Goal: Book appointment/travel/reservation

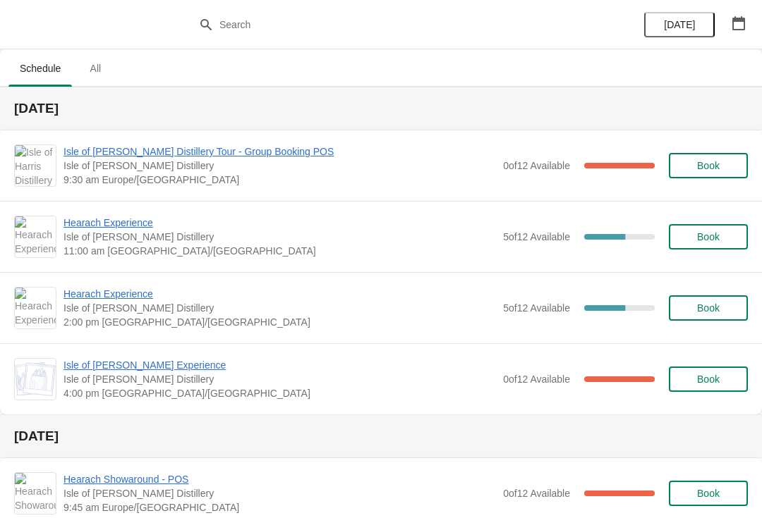
click at [109, 229] on span "Hearach Experience" at bounding box center [279, 223] width 432 height 14
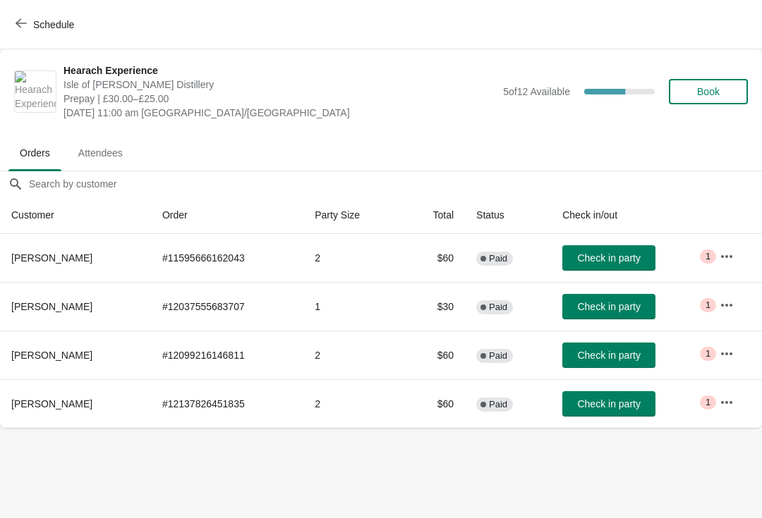
click at [30, 31] on button "Schedule" at bounding box center [46, 24] width 78 height 25
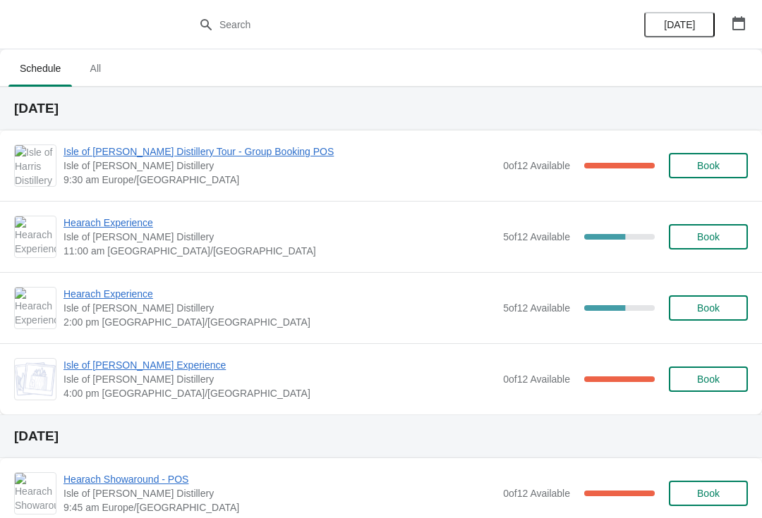
click at [111, 300] on span "Hearach Experience" at bounding box center [279, 294] width 432 height 14
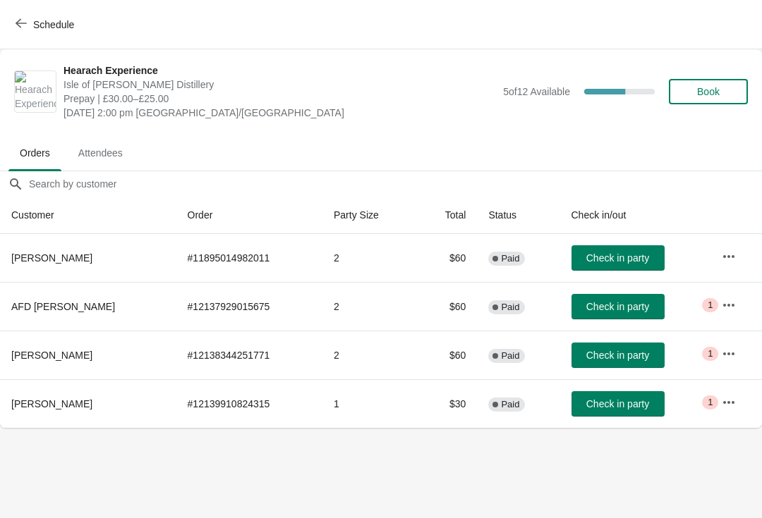
click at [28, 17] on button "Schedule" at bounding box center [46, 24] width 78 height 25
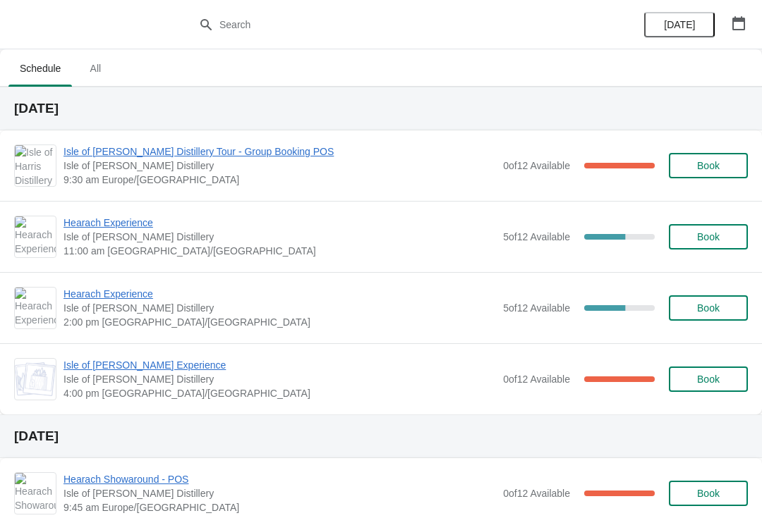
click at [146, 361] on span "Isle of [PERSON_NAME] Experience" at bounding box center [279, 365] width 432 height 14
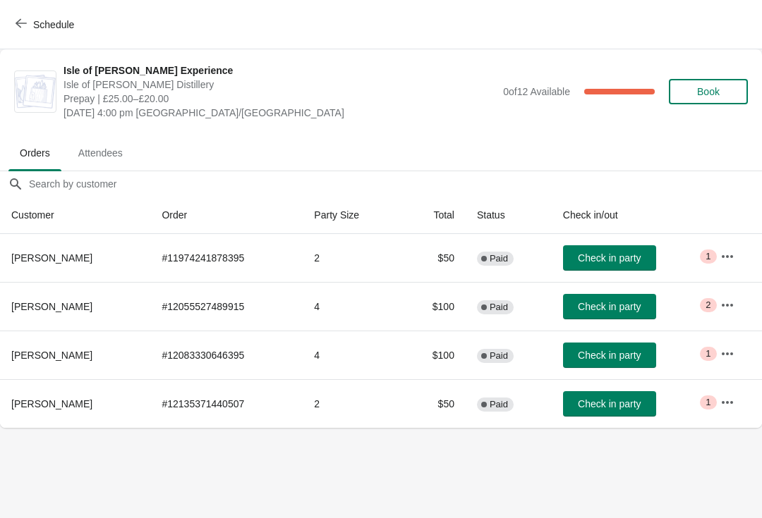
click at [5, 37] on div "Schedule" at bounding box center [381, 24] width 762 height 49
click at [25, 33] on button "Schedule" at bounding box center [46, 24] width 78 height 25
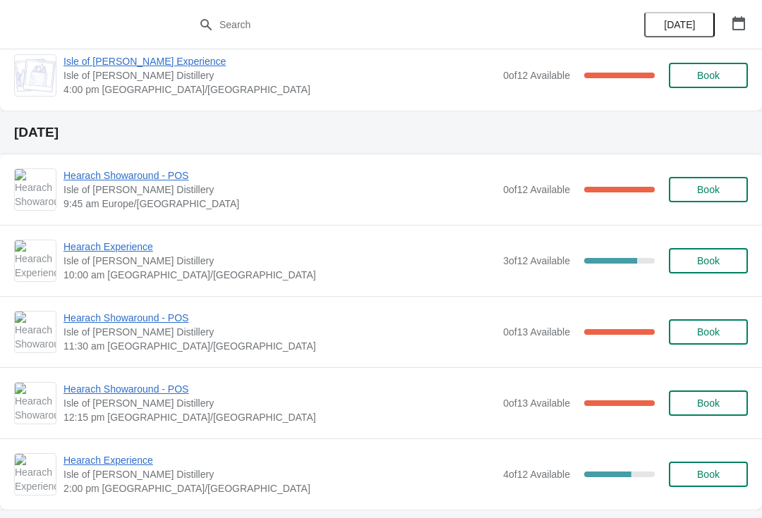
scroll to position [302, 0]
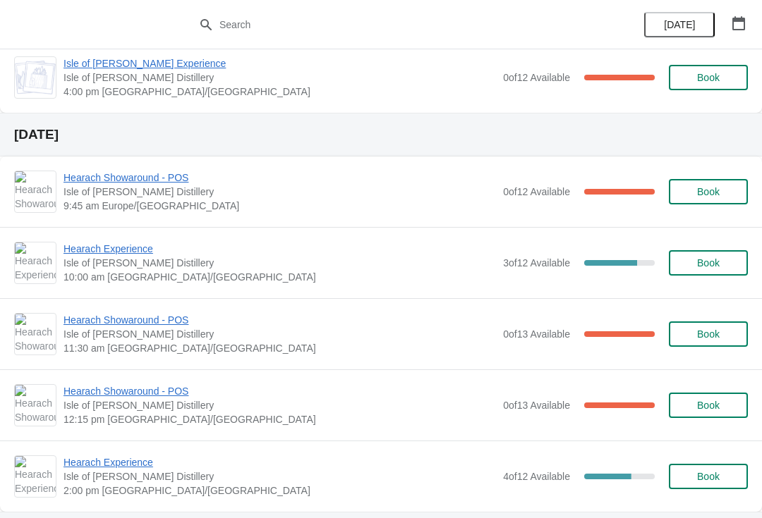
click at [80, 181] on span "Hearach Showaround - POS" at bounding box center [279, 178] width 432 height 14
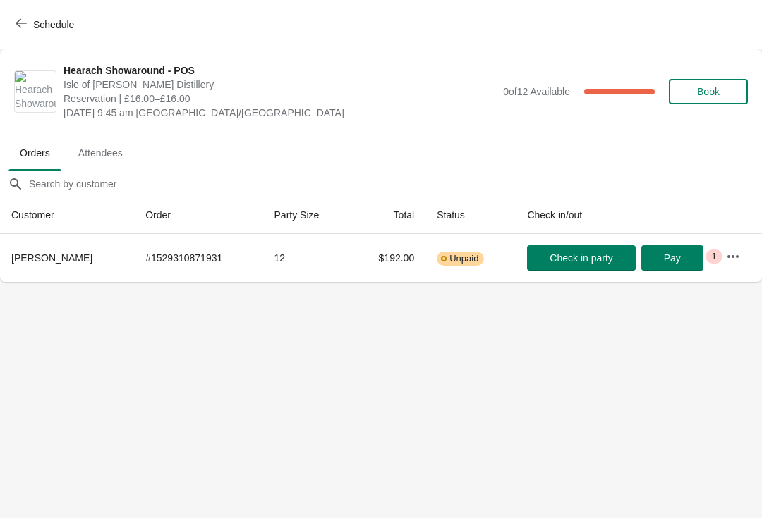
click at [37, 27] on span "Schedule" at bounding box center [53, 24] width 41 height 11
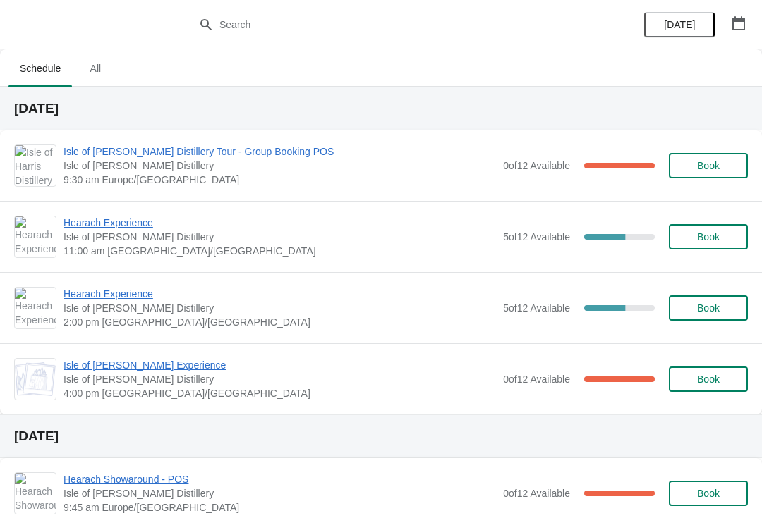
click at [739, 35] on button "button" at bounding box center [738, 23] width 25 height 25
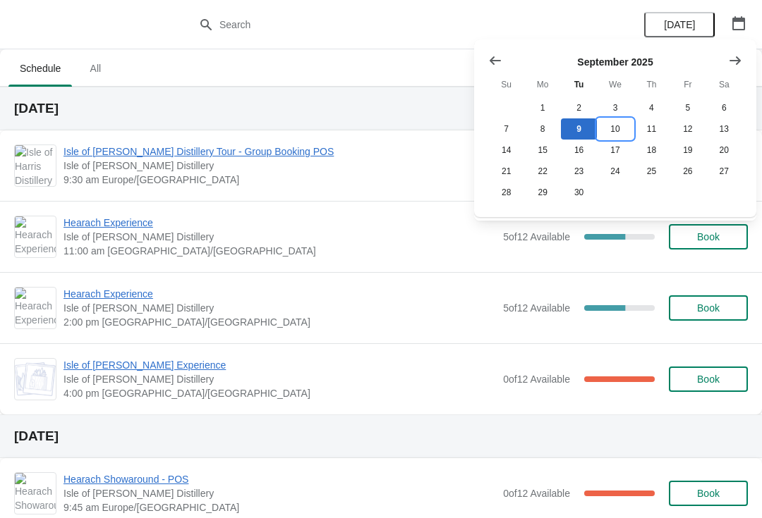
click at [621, 131] on button "10" at bounding box center [615, 128] width 36 height 21
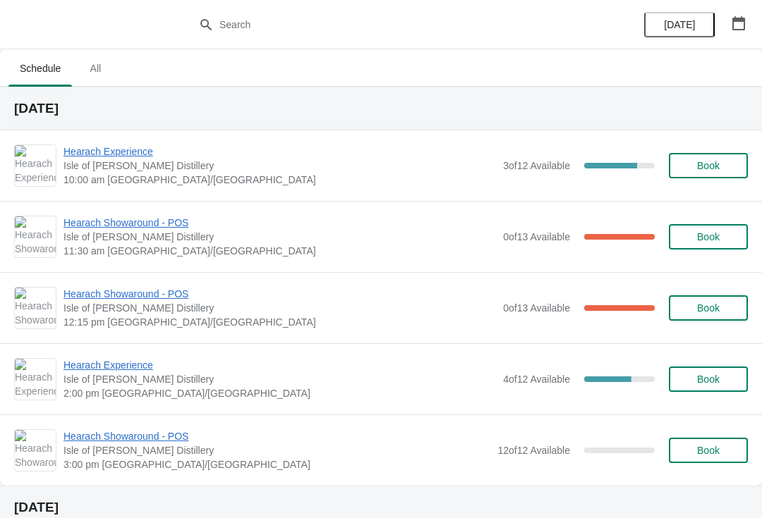
click at [721, 453] on span "Book" at bounding box center [708, 450] width 54 height 11
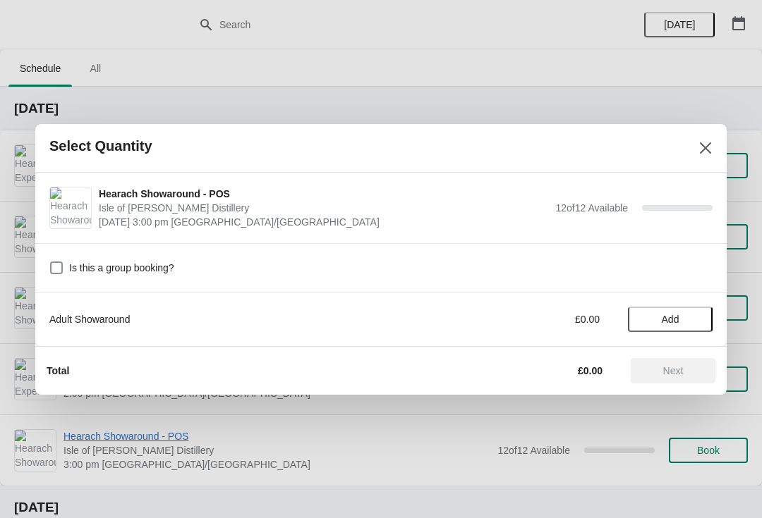
click at [688, 329] on button "Add" at bounding box center [670, 319] width 85 height 25
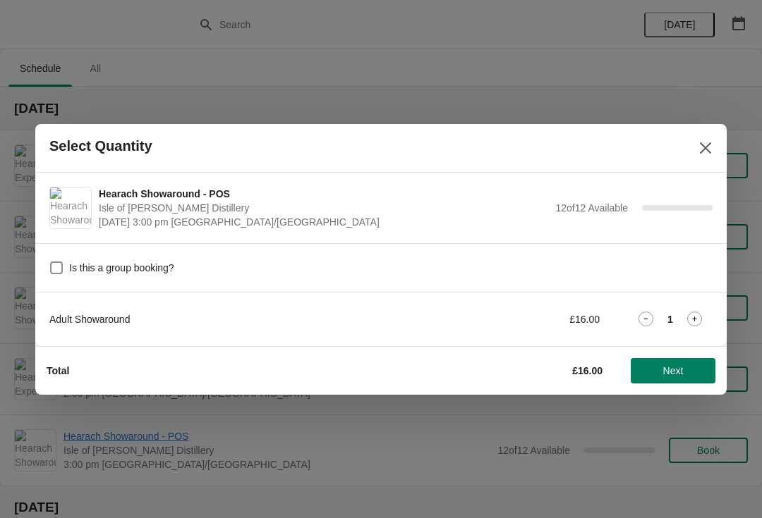
click at [691, 324] on icon at bounding box center [694, 319] width 15 height 15
click at [695, 326] on icon at bounding box center [694, 319] width 15 height 15
click at [696, 319] on icon at bounding box center [694, 319] width 5 height 5
click at [697, 320] on icon at bounding box center [694, 319] width 15 height 15
click at [698, 319] on icon at bounding box center [694, 319] width 15 height 15
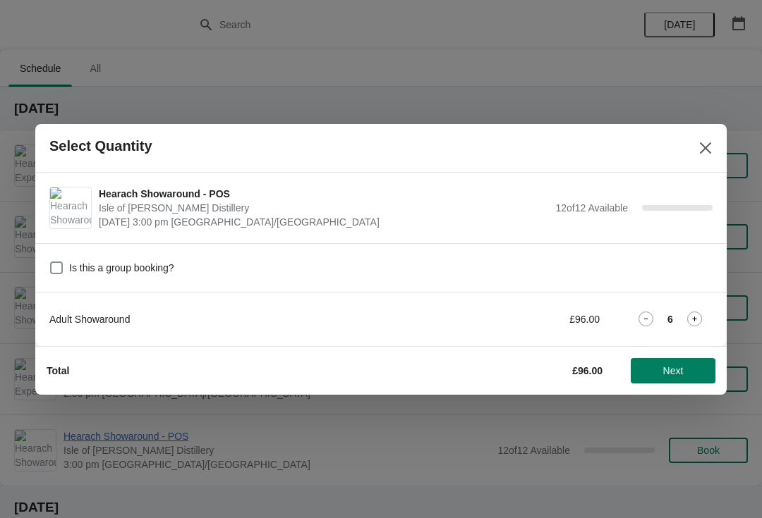
click at [696, 322] on icon at bounding box center [694, 319] width 15 height 15
click at [697, 323] on icon at bounding box center [694, 319] width 15 height 15
click at [698, 323] on icon at bounding box center [694, 319] width 15 height 15
click at [698, 322] on icon at bounding box center [694, 319] width 15 height 15
click at [698, 320] on icon at bounding box center [694, 319] width 15 height 15
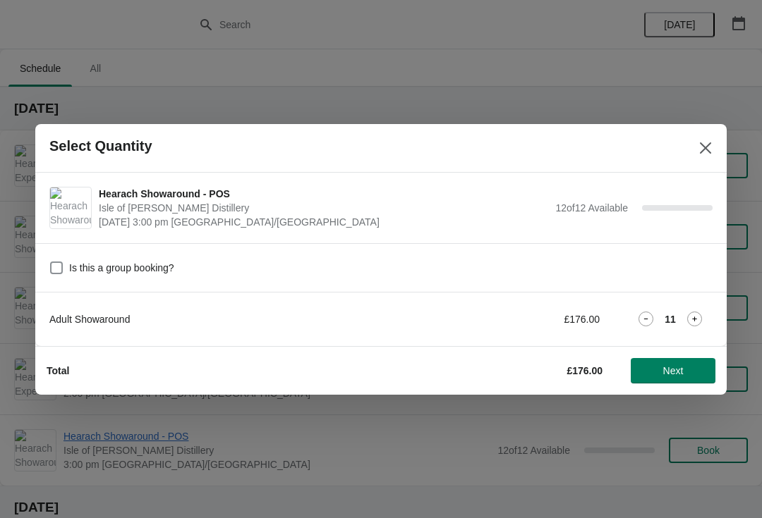
click at [699, 319] on icon at bounding box center [694, 319] width 15 height 15
click at [670, 374] on span "Next" at bounding box center [673, 370] width 20 height 11
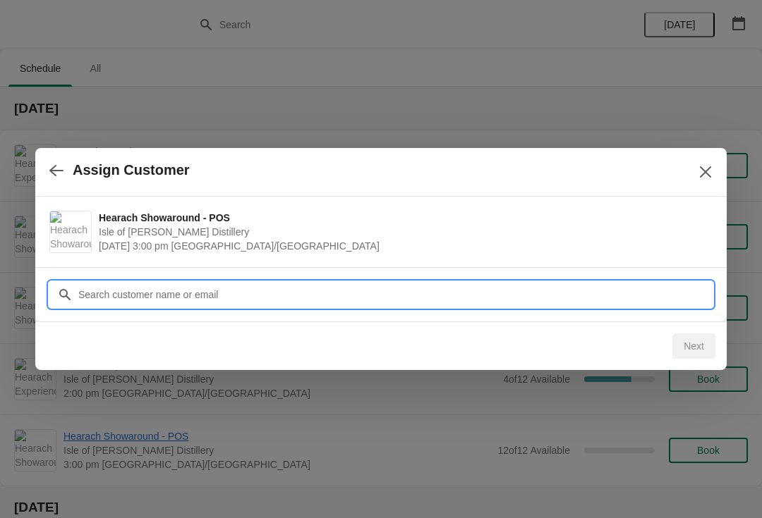
click at [373, 292] on input "Customer" at bounding box center [395, 294] width 635 height 25
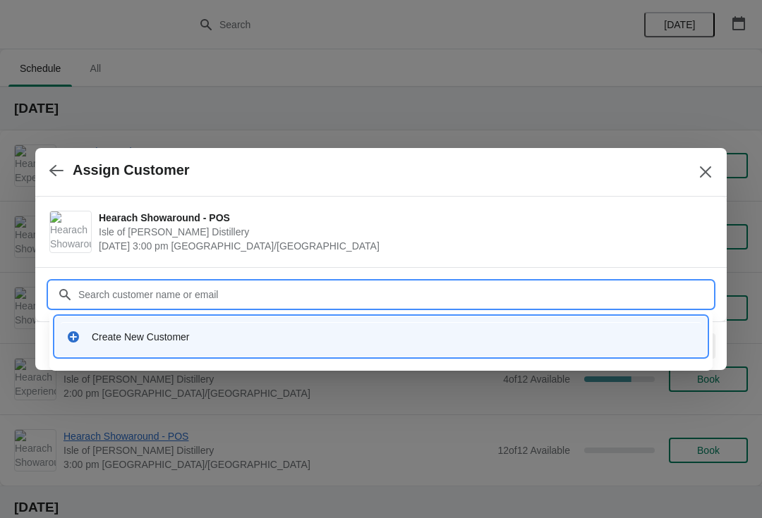
click at [233, 341] on div "Create New Customer" at bounding box center [394, 337] width 604 height 14
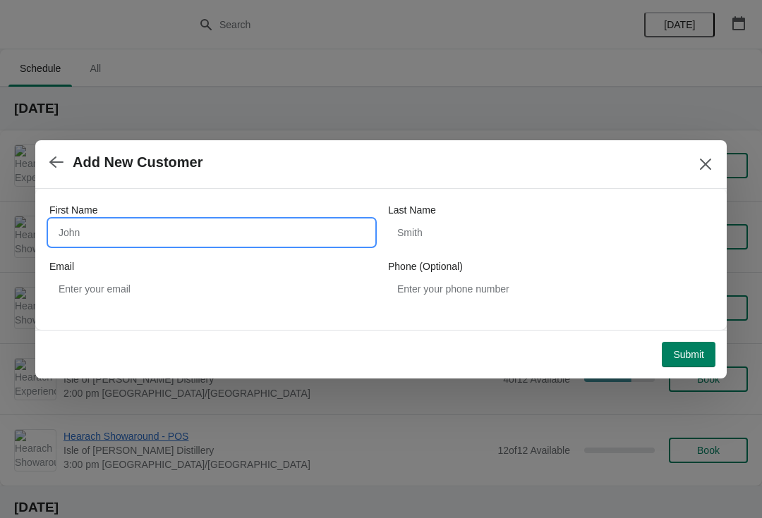
click at [199, 234] on input "First Name" at bounding box center [211, 232] width 324 height 25
type input "Wouter"
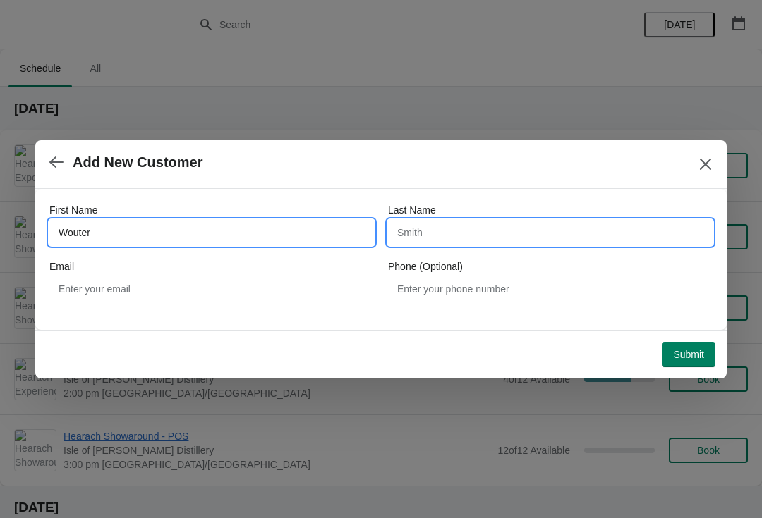
click at [477, 237] on input "Last Name" at bounding box center [550, 232] width 324 height 25
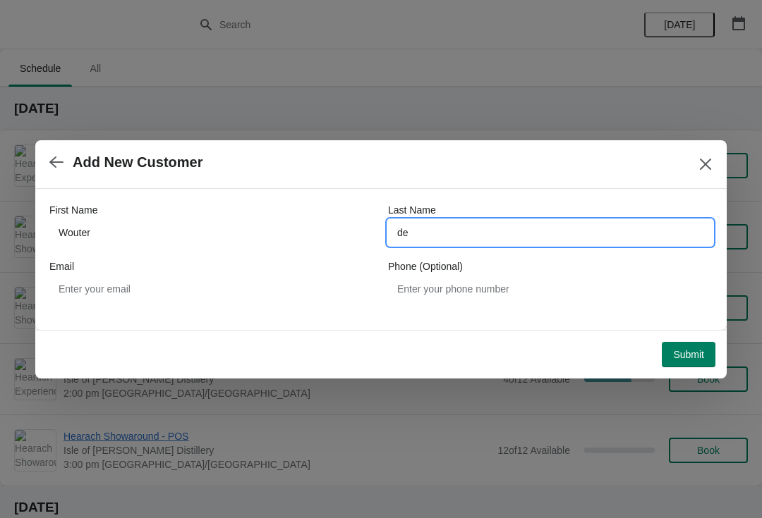
type input "d"
type input "Den Haag"
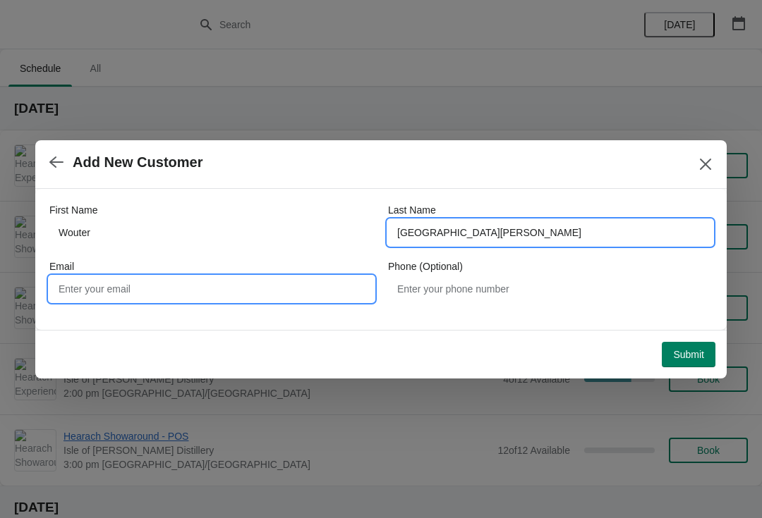
click at [205, 293] on input "Email" at bounding box center [211, 288] width 324 height 25
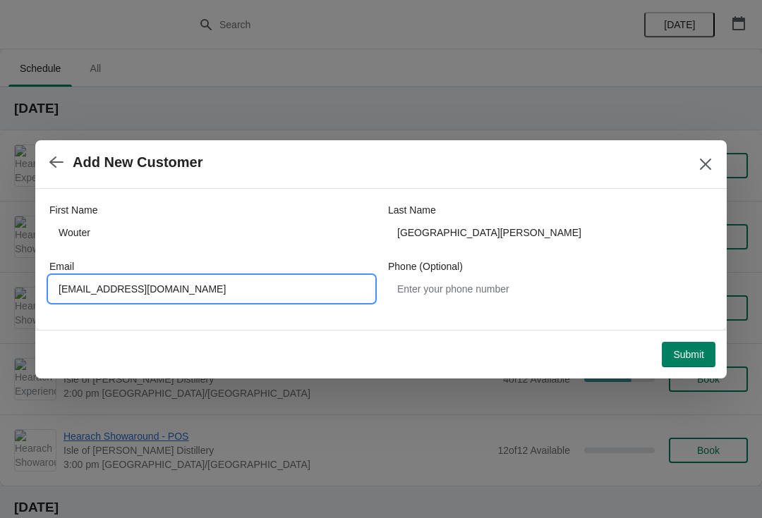
type input "wouter@whiskyfestival.nl"
click at [697, 363] on button "Submit" at bounding box center [689, 354] width 54 height 25
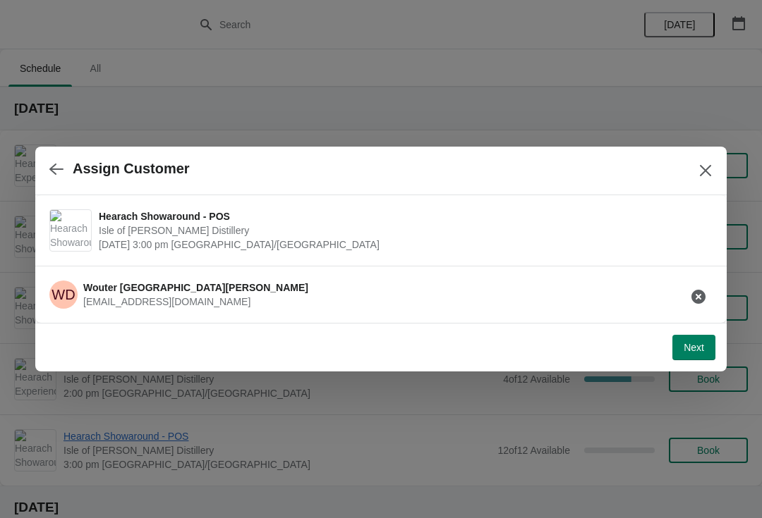
click at [703, 348] on span "Next" at bounding box center [693, 347] width 20 height 11
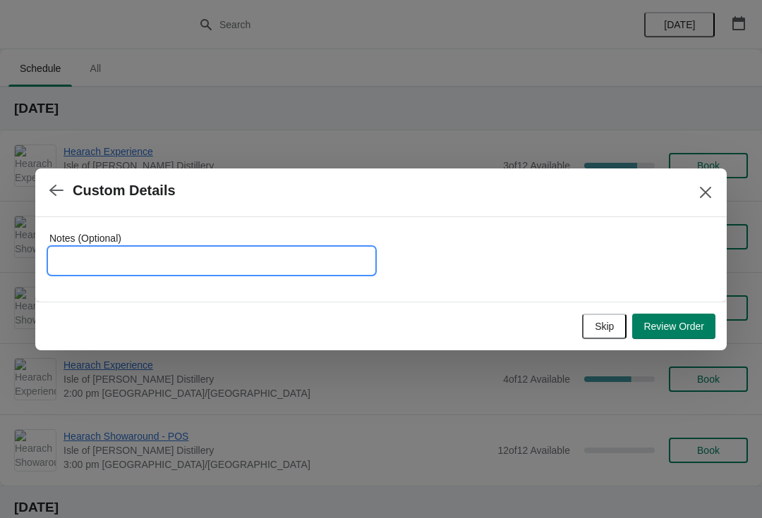
click at [151, 270] on input "Notes (Optional)" at bounding box center [211, 260] width 324 height 25
type input "W"
type input "To pay on arrival"
click at [676, 333] on button "Review Order" at bounding box center [673, 326] width 83 height 25
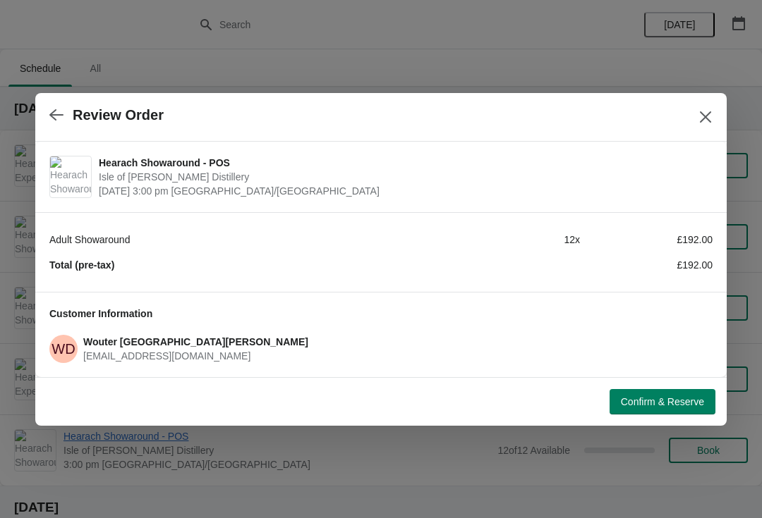
click at [49, 122] on button "button" at bounding box center [56, 116] width 25 height 28
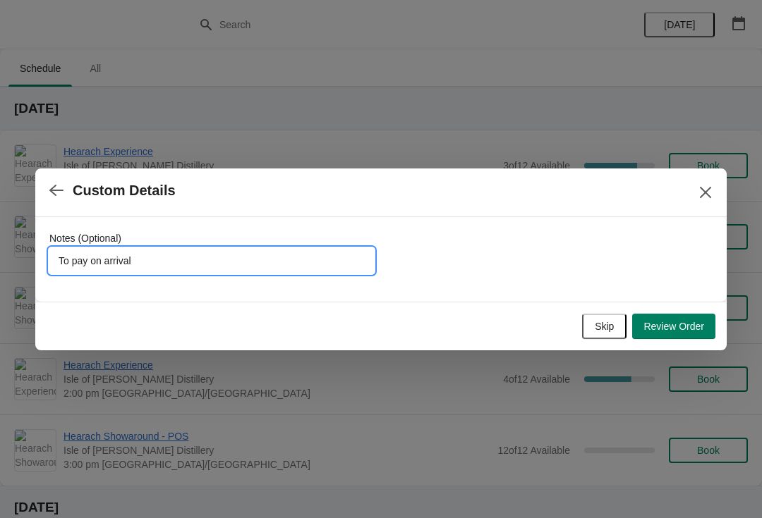
click at [200, 261] on input "To pay on arrival" at bounding box center [211, 260] width 324 height 25
type input "To pay on arrival - coming on Tall Ship Thalassa"
click at [697, 335] on button "Review Order" at bounding box center [673, 326] width 83 height 25
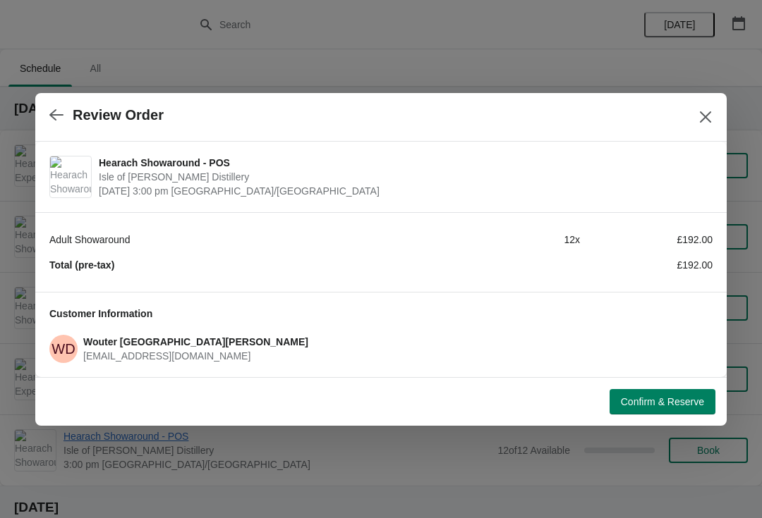
click at [685, 413] on button "Confirm & Reserve" at bounding box center [662, 401] width 106 height 25
click at [711, 115] on icon "Close" at bounding box center [705, 117] width 14 height 14
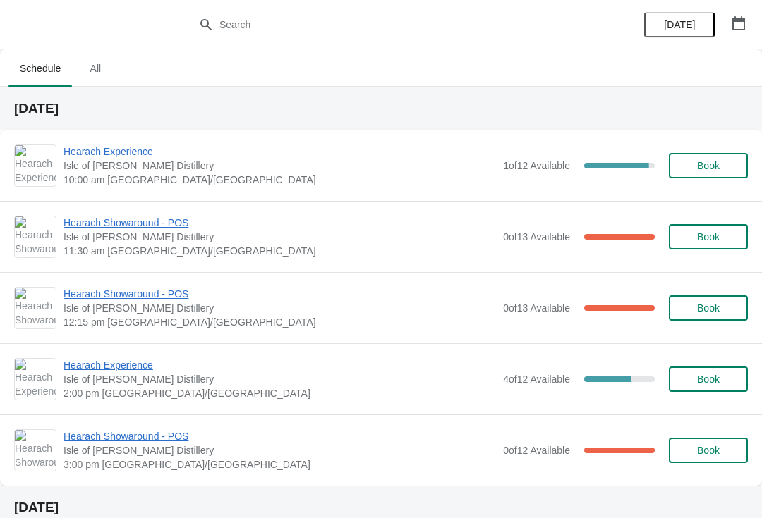
click at [712, 449] on span "Book" at bounding box center [708, 450] width 23 height 11
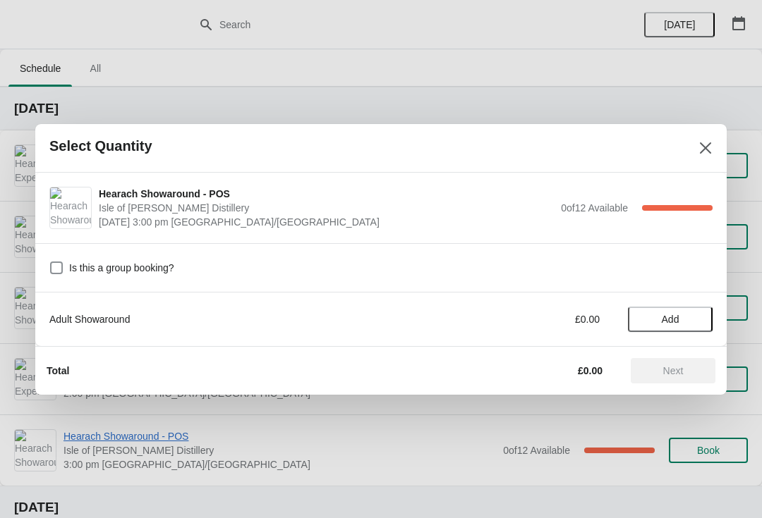
click at [690, 321] on span "Add" at bounding box center [669, 319] width 59 height 11
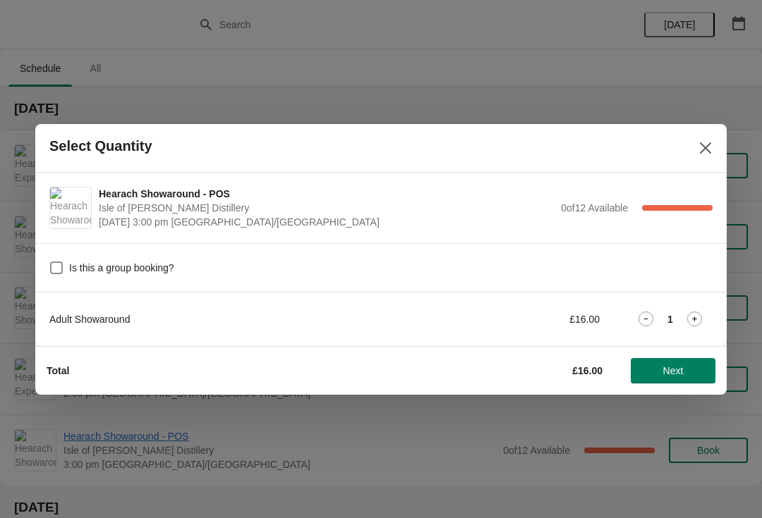
click at [699, 317] on icon at bounding box center [694, 319] width 15 height 15
click at [675, 377] on span "Next" at bounding box center [673, 370] width 20 height 11
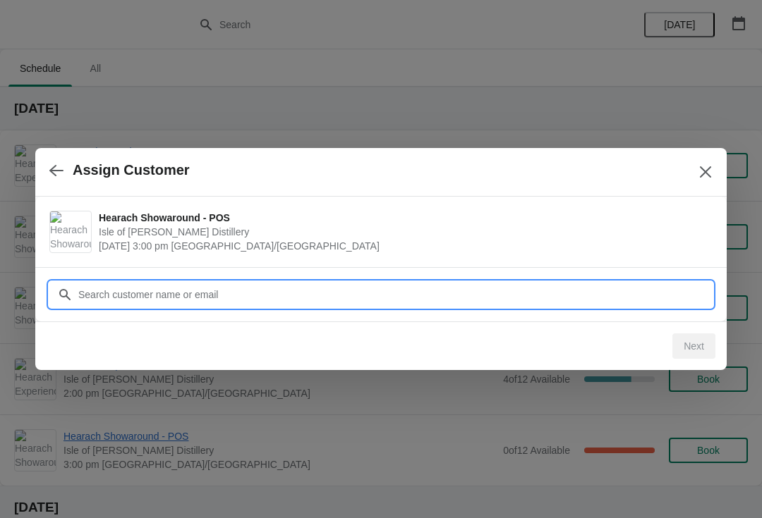
click at [470, 289] on input "Customer" at bounding box center [395, 294] width 635 height 25
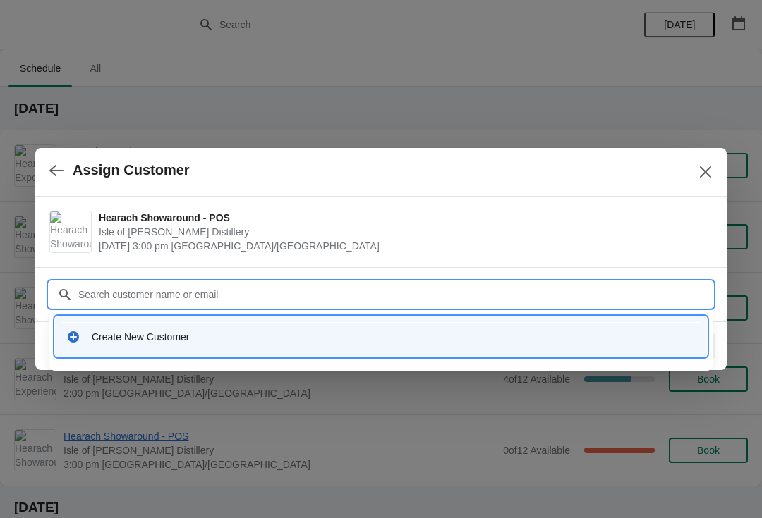
click at [314, 341] on div "Create New Customer" at bounding box center [394, 337] width 604 height 14
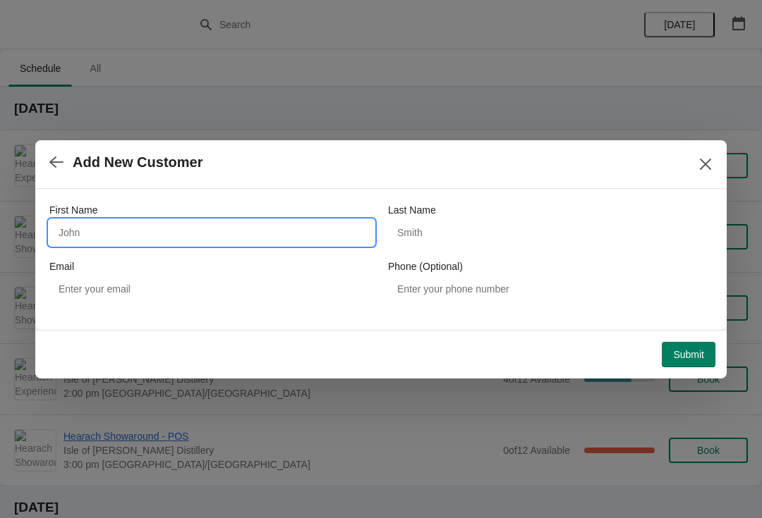
click at [141, 240] on input "First Name" at bounding box center [211, 232] width 324 height 25
type input "Wouter"
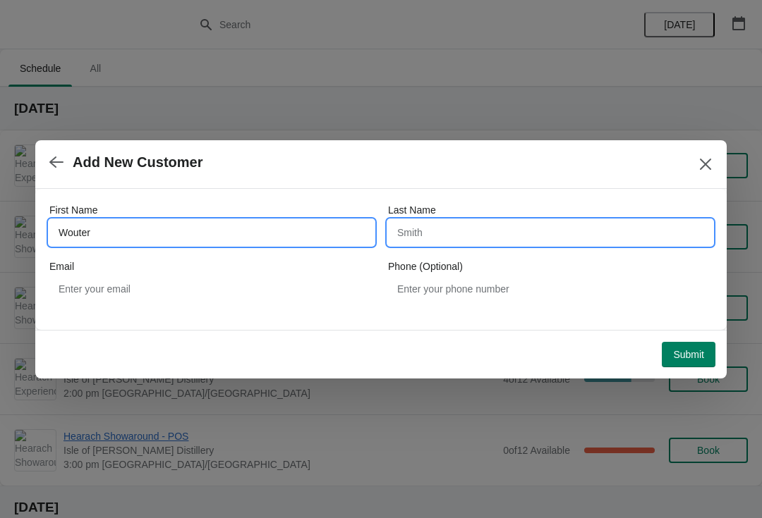
click at [493, 234] on input "Last Name" at bounding box center [550, 232] width 324 height 25
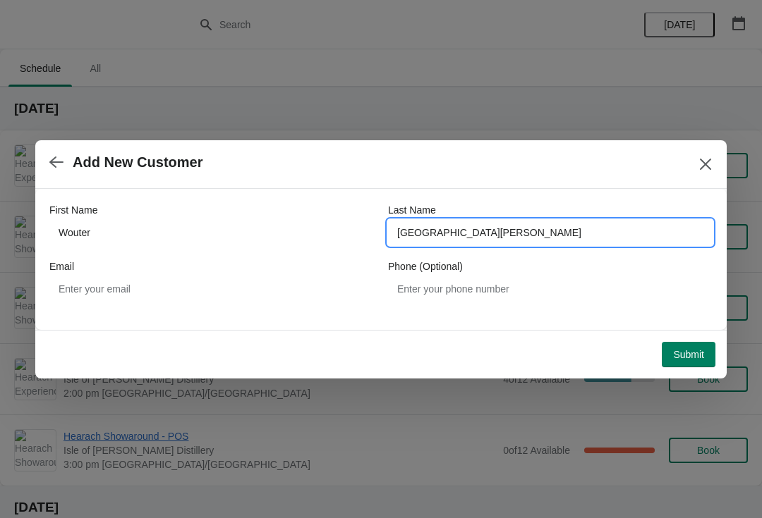
type input "Den Haag"
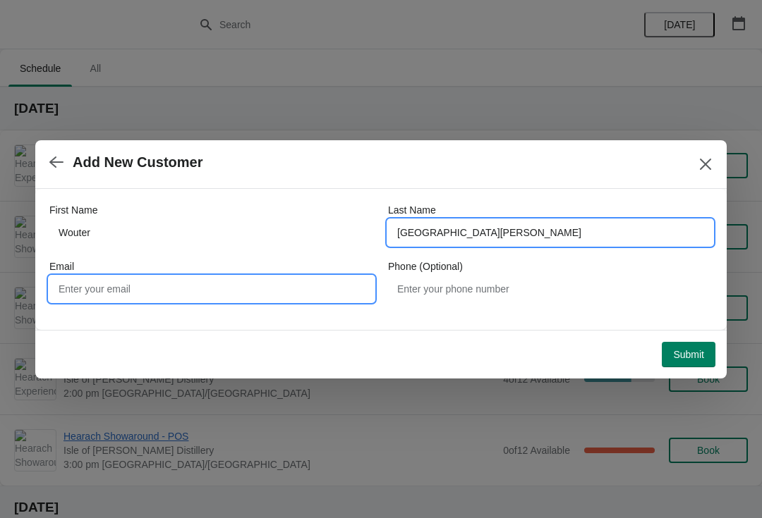
click at [234, 288] on input "Email" at bounding box center [211, 288] width 324 height 25
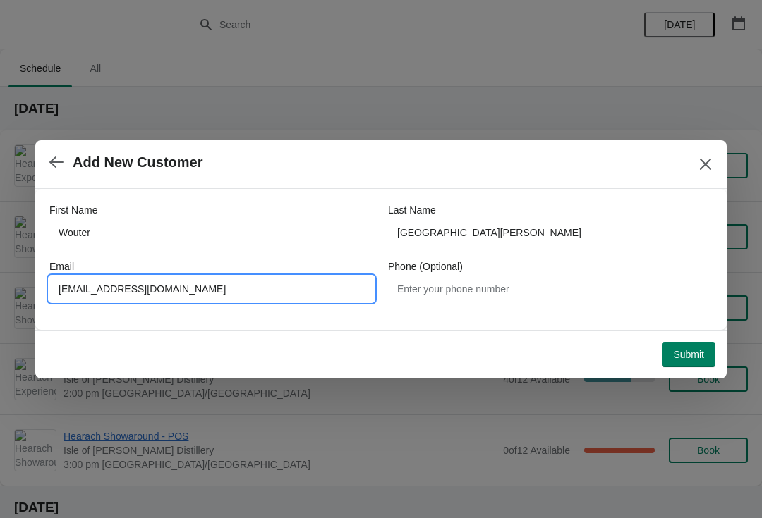
type input "wouter@whiskyfestival.nl"
click at [697, 358] on span "Submit" at bounding box center [688, 354] width 31 height 11
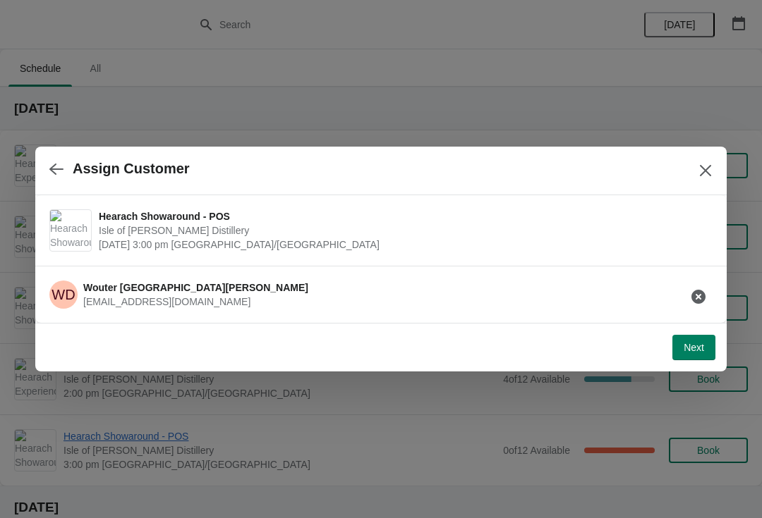
click at [690, 352] on span "Next" at bounding box center [693, 347] width 20 height 11
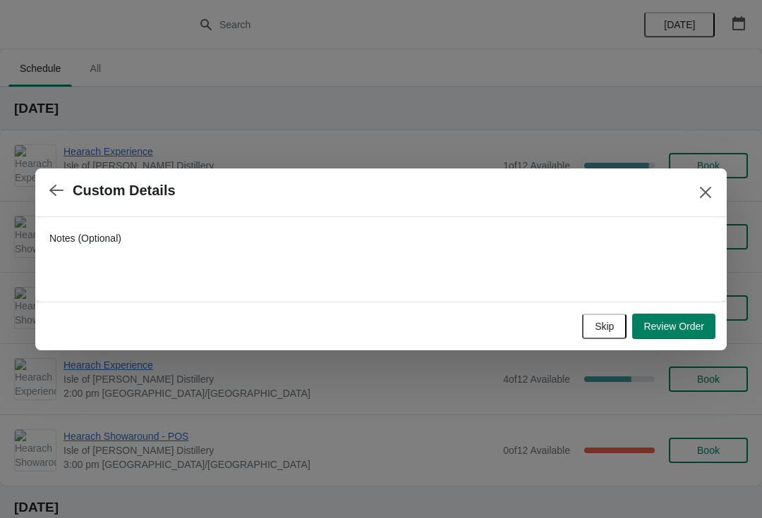
click at [686, 331] on span "Review Order" at bounding box center [673, 326] width 61 height 11
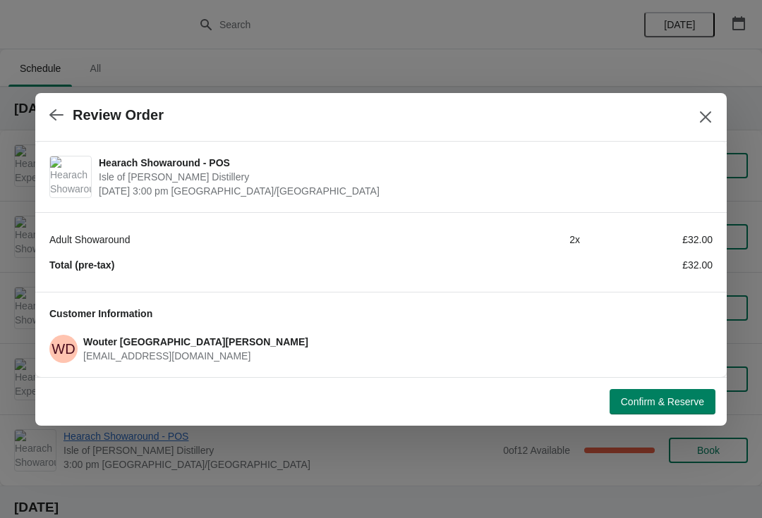
click at [674, 408] on button "Confirm & Reserve" at bounding box center [662, 401] width 106 height 25
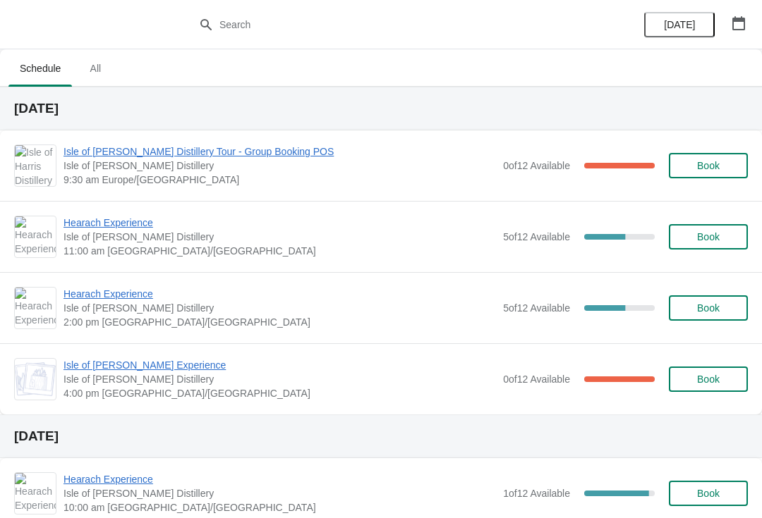
click at [715, 385] on span "Book" at bounding box center [708, 379] width 23 height 11
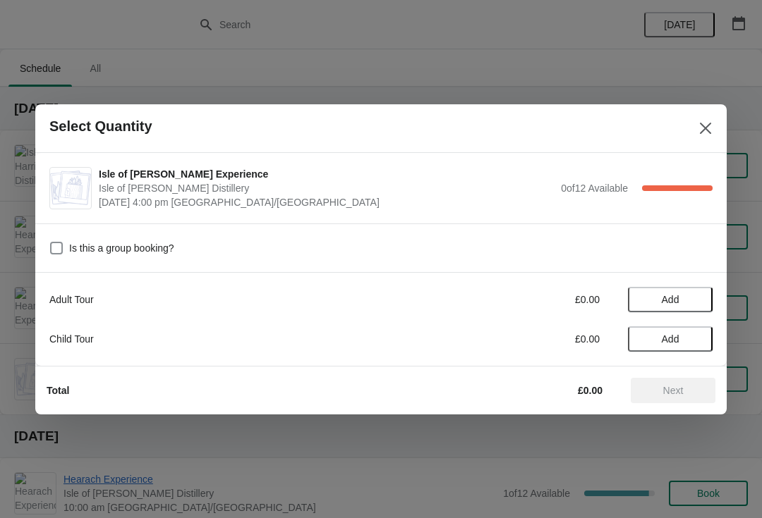
click at [710, 133] on icon "Close" at bounding box center [705, 127] width 11 height 11
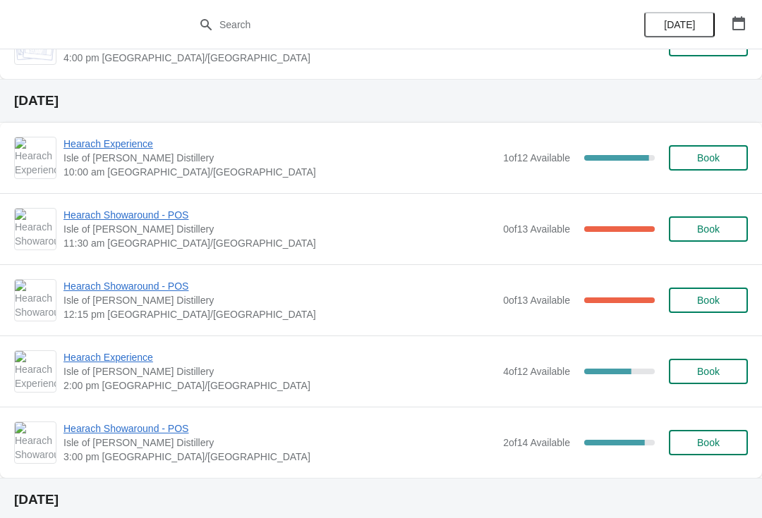
scroll to position [336, 0]
click at [716, 449] on button "Book" at bounding box center [708, 441] width 79 height 25
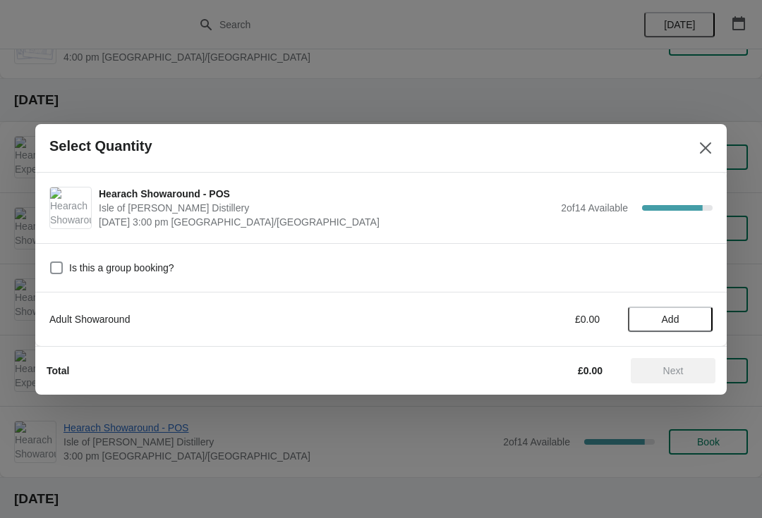
click at [686, 322] on span "Add" at bounding box center [669, 319] width 59 height 11
click at [696, 324] on icon at bounding box center [694, 319] width 15 height 15
click at [679, 379] on button "Next" at bounding box center [672, 370] width 85 height 25
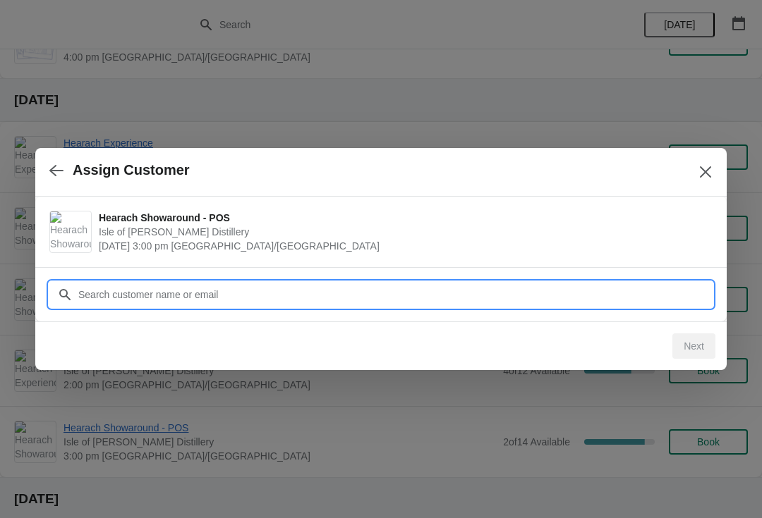
click at [489, 288] on input "Customer" at bounding box center [395, 294] width 635 height 25
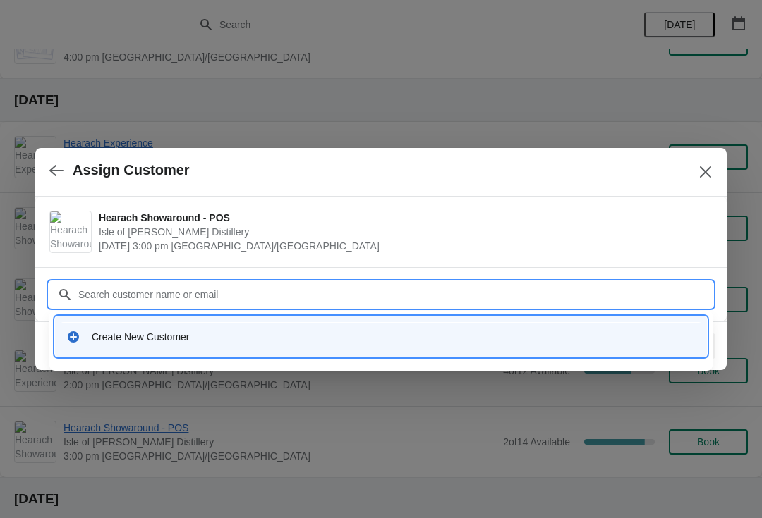
click at [317, 340] on div "Create New Customer" at bounding box center [394, 337] width 604 height 14
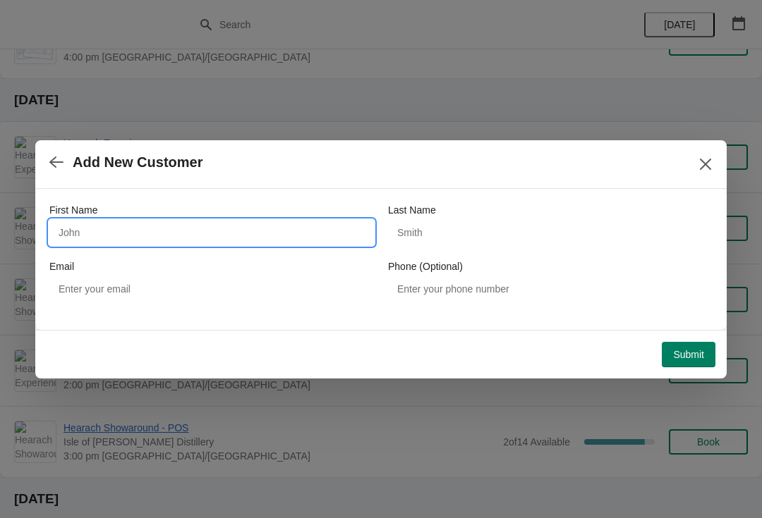
click at [195, 232] on input "First Name" at bounding box center [211, 232] width 324 height 25
type input "Wouter"
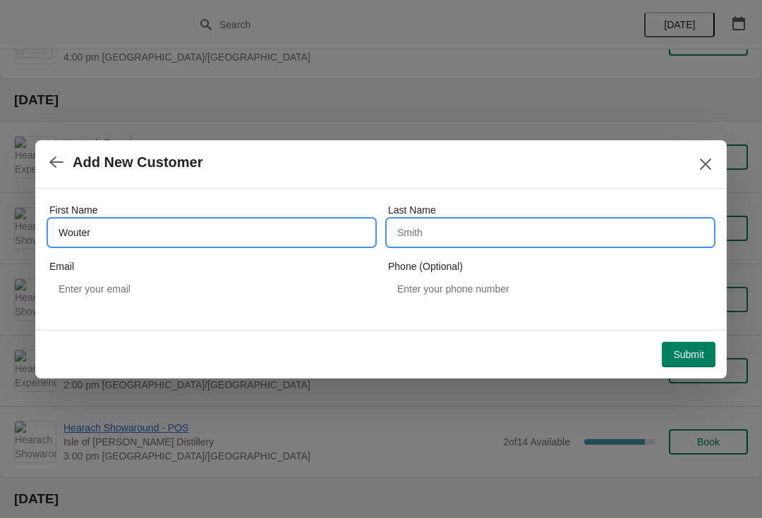
click at [492, 229] on input "Last Name" at bounding box center [550, 232] width 324 height 25
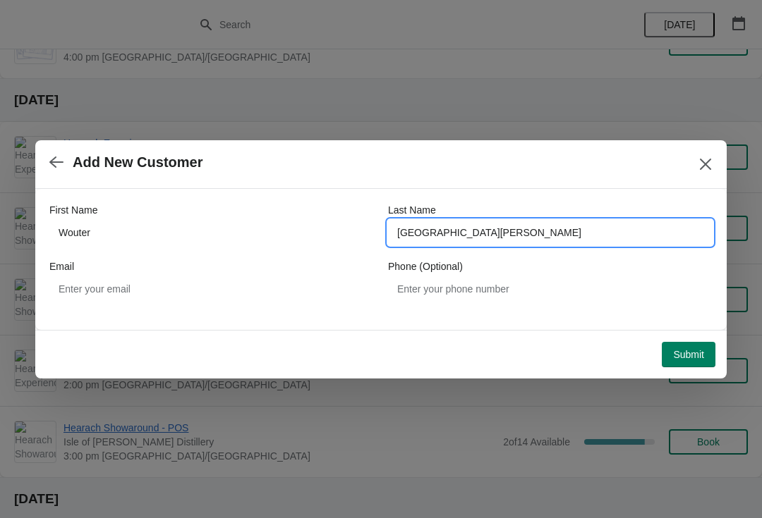
type input "Den Haag"
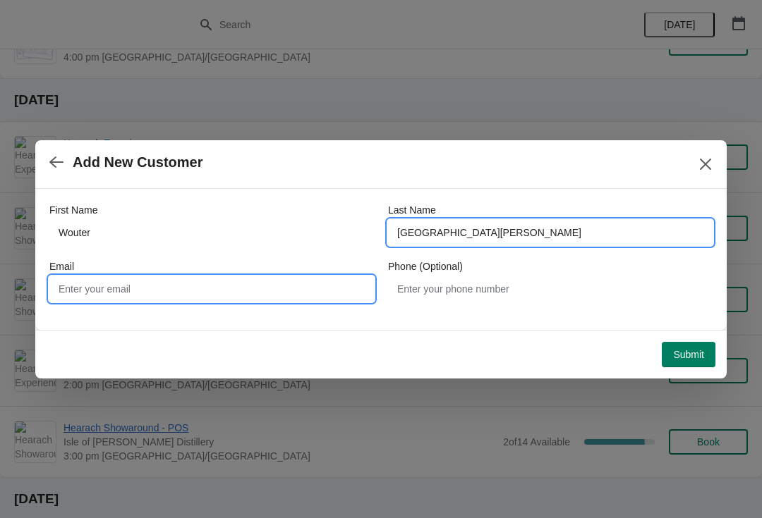
click at [197, 294] on input "Email" at bounding box center [211, 288] width 324 height 25
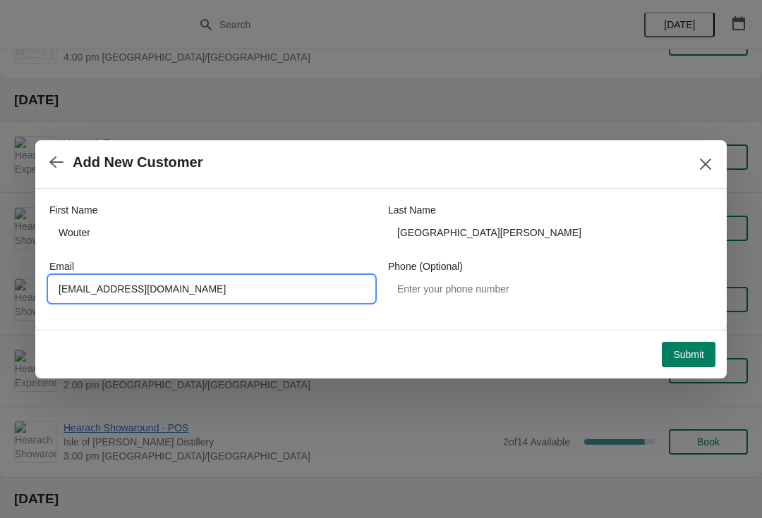
type input "Wouter@whiskyfestival.nl"
click at [698, 359] on span "Submit" at bounding box center [688, 354] width 31 height 11
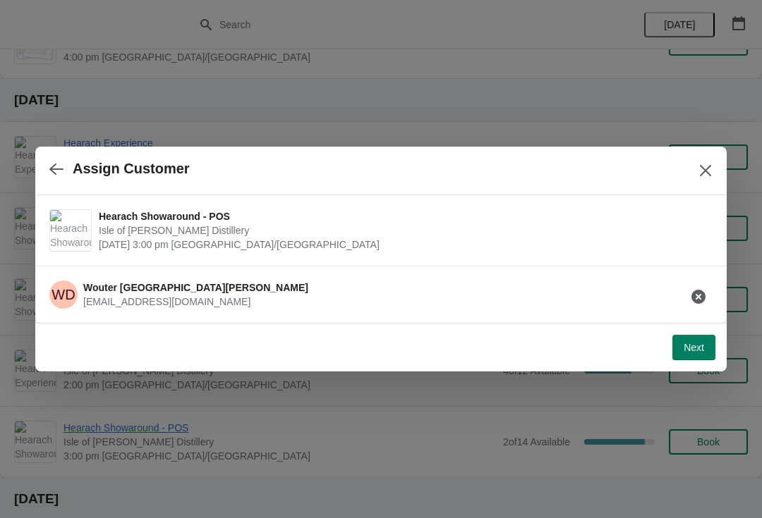
click at [708, 351] on button "Next" at bounding box center [693, 347] width 43 height 25
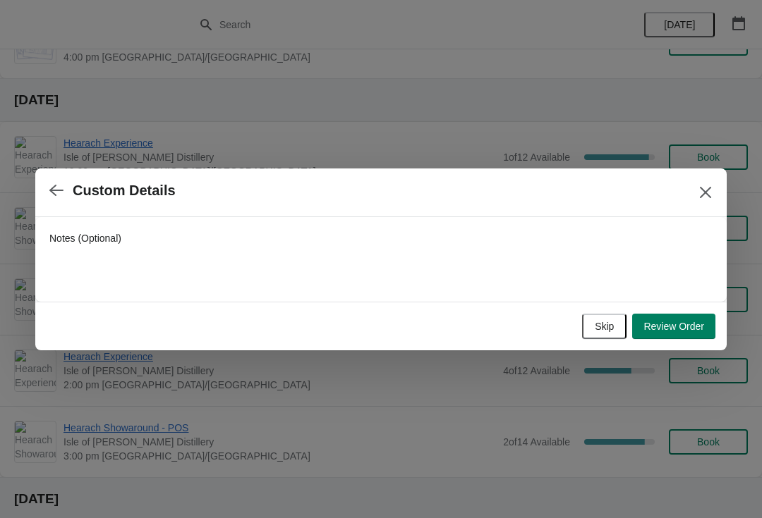
click at [690, 330] on span "Review Order" at bounding box center [673, 326] width 61 height 11
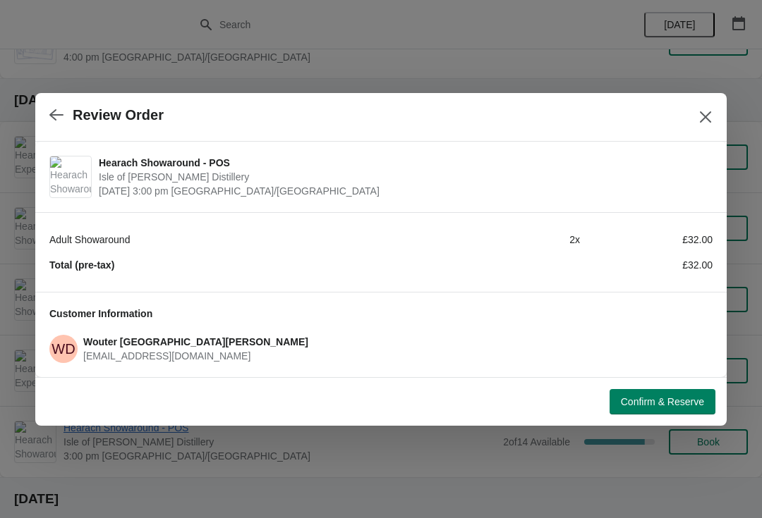
click at [681, 410] on button "Confirm & Reserve" at bounding box center [662, 401] width 106 height 25
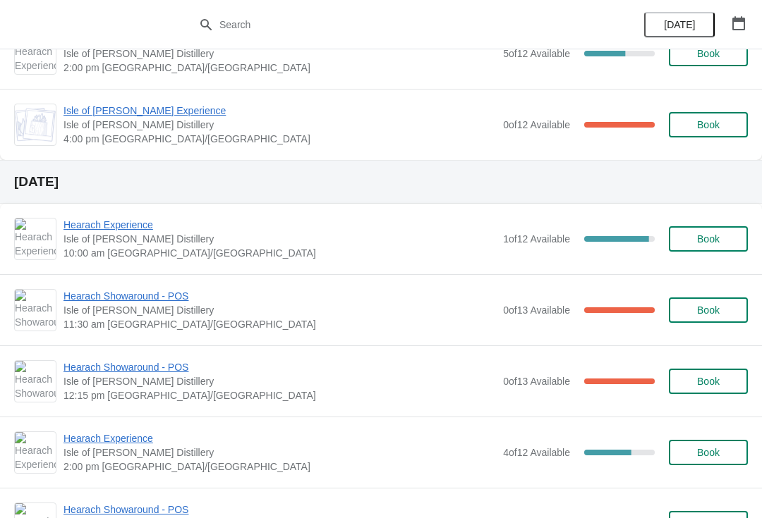
scroll to position [255, 0]
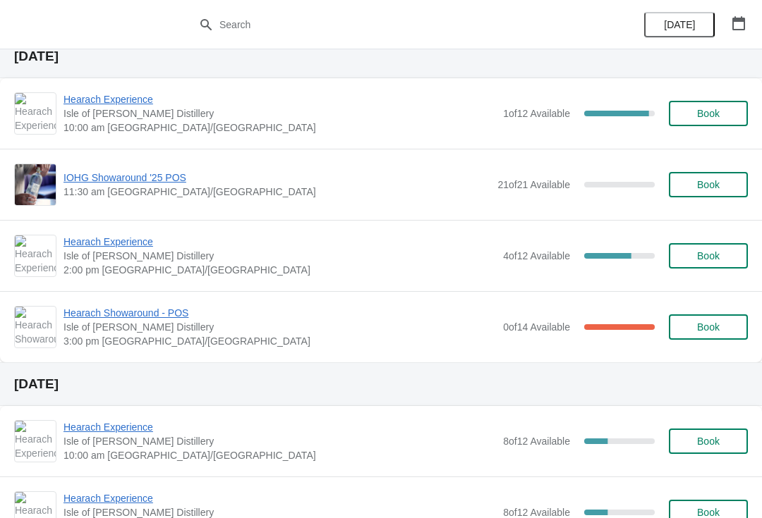
scroll to position [359, 0]
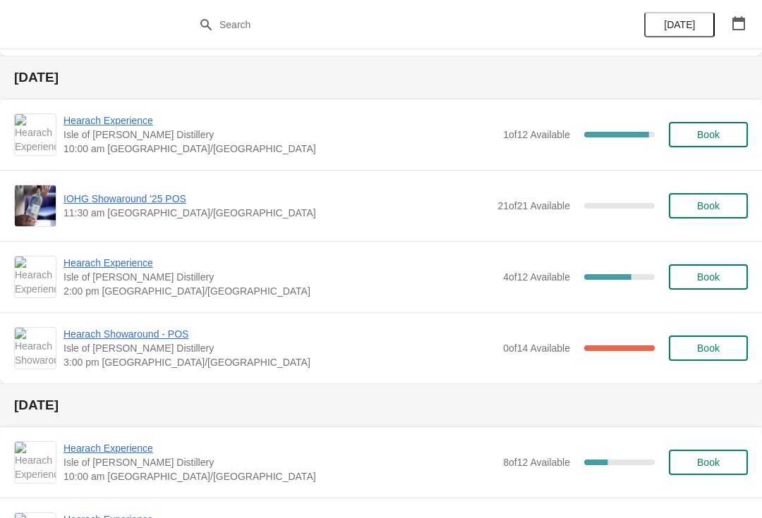
click at [707, 212] on span "Book" at bounding box center [708, 205] width 23 height 11
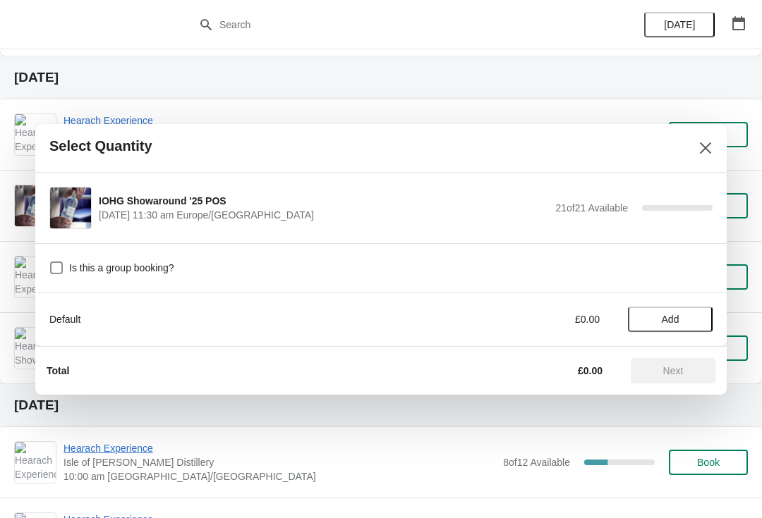
click at [678, 319] on span "Add" at bounding box center [671, 319] width 18 height 11
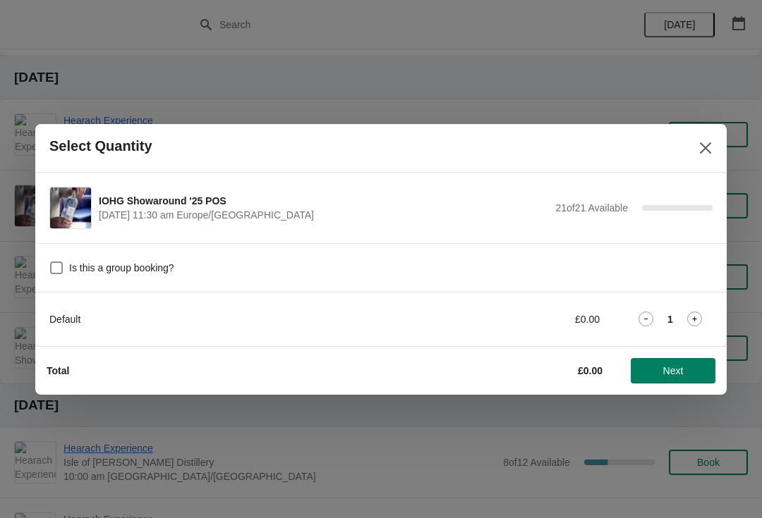
click at [688, 319] on icon at bounding box center [694, 319] width 15 height 15
click at [710, 323] on div "2" at bounding box center [670, 319] width 85 height 15
click at [700, 319] on icon at bounding box center [694, 319] width 15 height 15
click at [699, 322] on icon at bounding box center [694, 319] width 15 height 15
click at [697, 321] on icon at bounding box center [694, 319] width 15 height 15
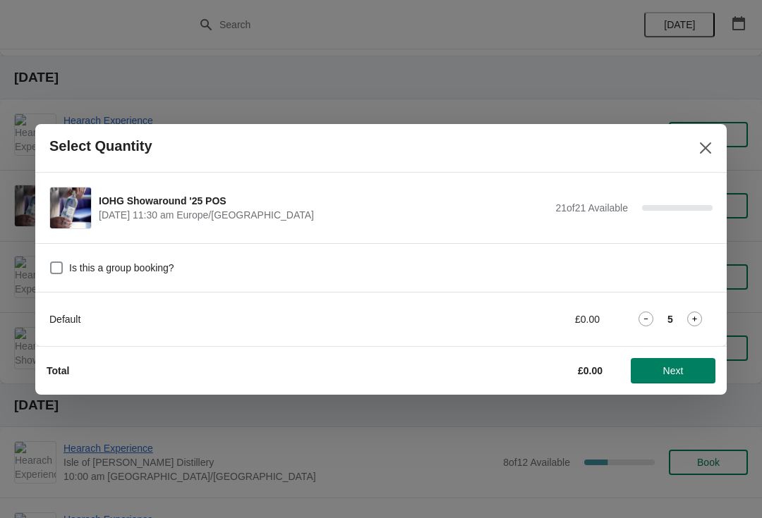
click at [699, 323] on icon at bounding box center [694, 319] width 15 height 15
click at [697, 324] on icon at bounding box center [694, 319] width 15 height 15
click at [696, 323] on icon at bounding box center [694, 319] width 15 height 15
click at [695, 323] on icon at bounding box center [694, 319] width 15 height 15
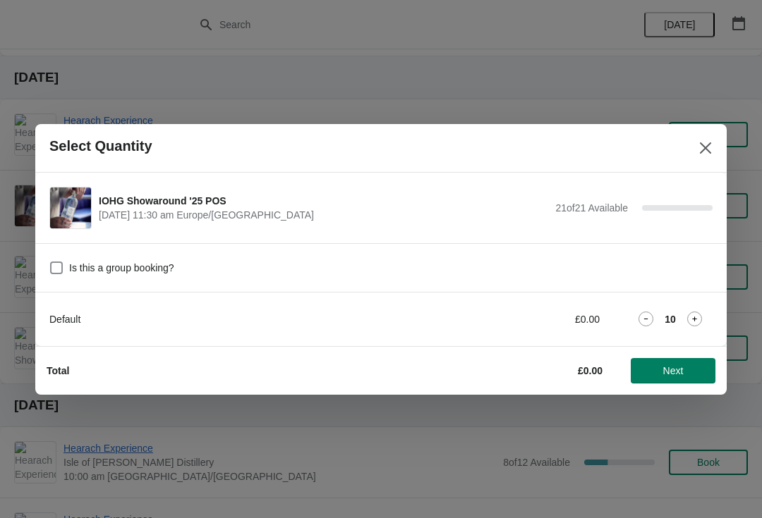
click at [697, 323] on icon at bounding box center [694, 319] width 15 height 15
click at [696, 323] on icon at bounding box center [694, 319] width 15 height 15
click at [697, 324] on icon at bounding box center [694, 319] width 15 height 15
click at [696, 325] on icon at bounding box center [694, 319] width 15 height 15
click at [697, 324] on icon at bounding box center [694, 319] width 15 height 15
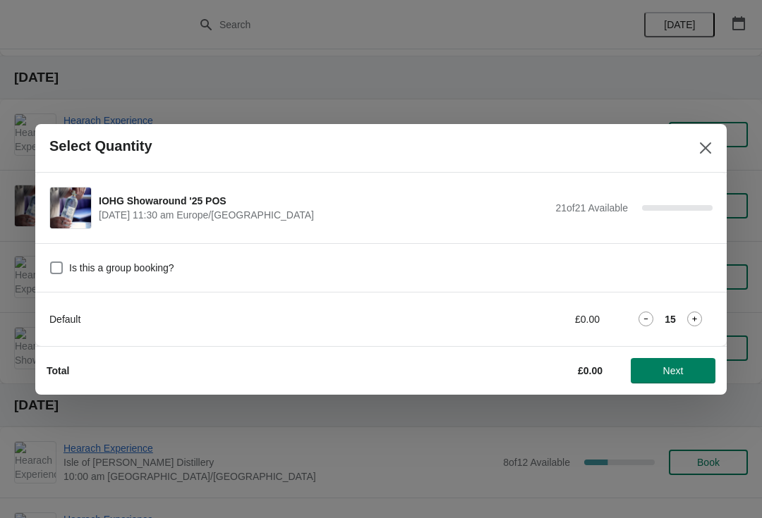
click at [697, 324] on icon at bounding box center [694, 319] width 15 height 15
click at [696, 323] on icon at bounding box center [694, 319] width 15 height 15
click at [697, 322] on icon at bounding box center [694, 319] width 15 height 15
click at [698, 322] on icon at bounding box center [694, 319] width 15 height 15
click at [697, 322] on icon at bounding box center [694, 319] width 15 height 15
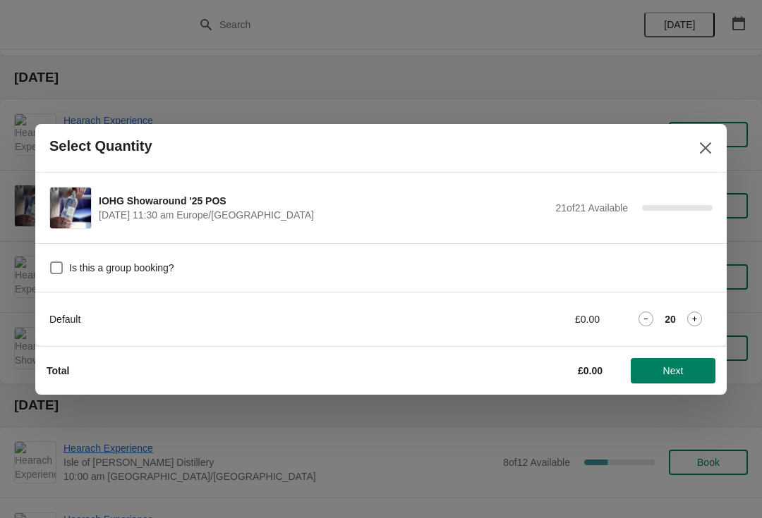
click at [700, 322] on icon at bounding box center [694, 319] width 15 height 15
click at [672, 371] on span "Next" at bounding box center [673, 370] width 20 height 11
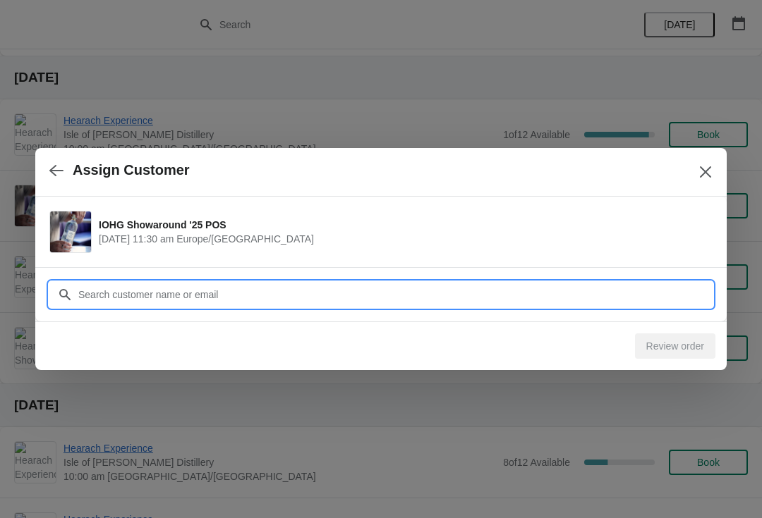
click at [554, 303] on input "Customer" at bounding box center [395, 294] width 635 height 25
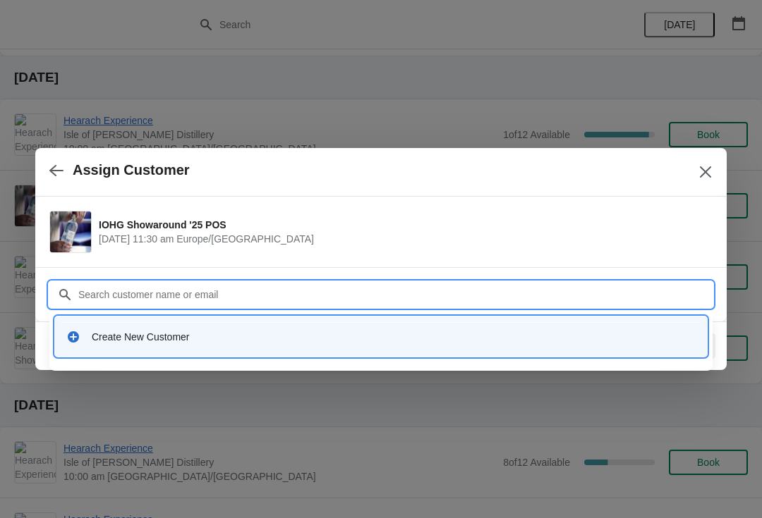
click at [320, 348] on div "Create New Customer" at bounding box center [381, 336] width 640 height 29
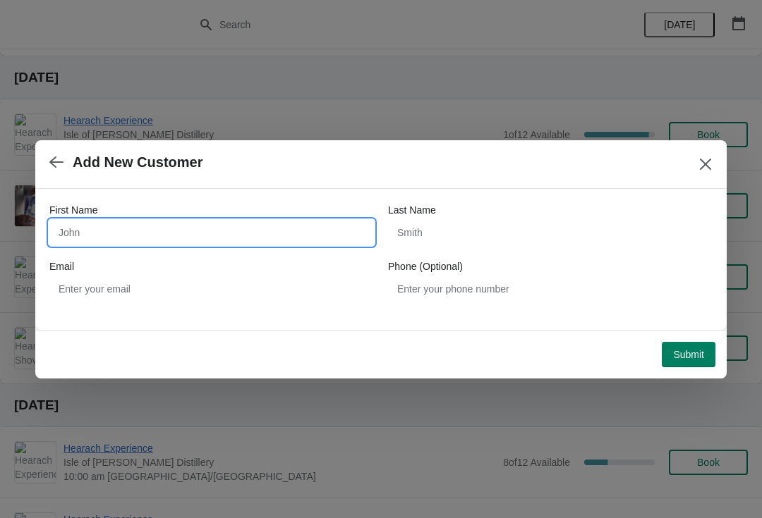
click at [205, 243] on input "First Name" at bounding box center [211, 232] width 324 height 25
type input "Darlene"
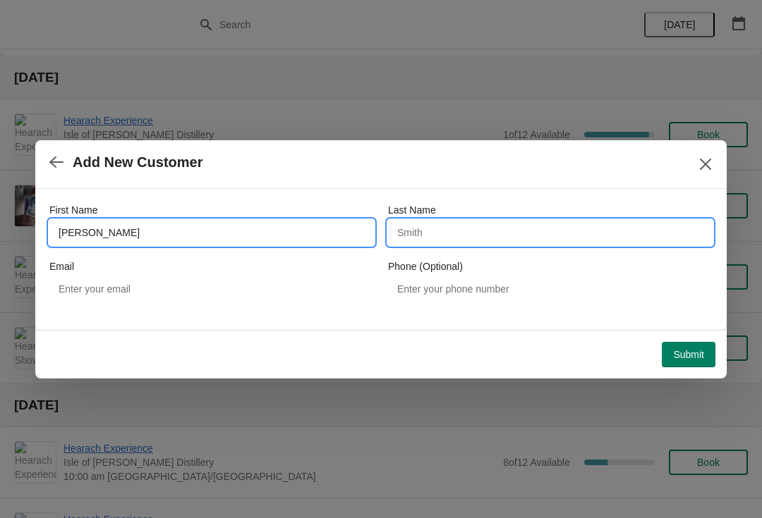
click at [494, 233] on input "Last Name" at bounding box center [550, 232] width 324 height 25
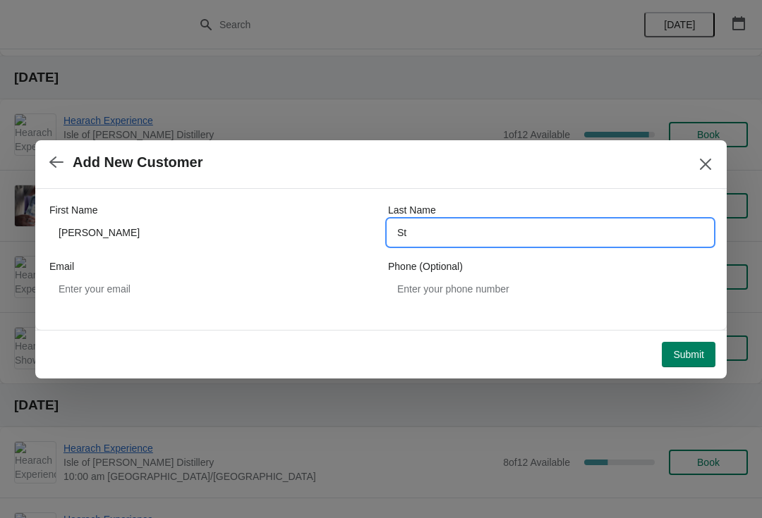
type input "S"
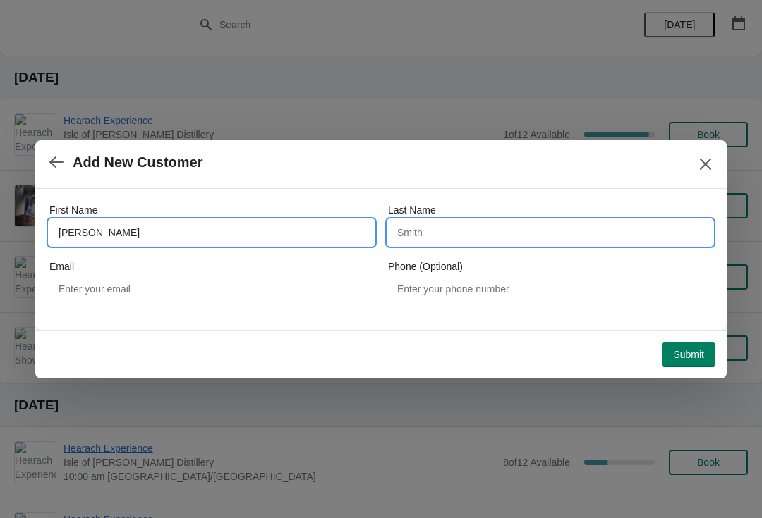
click at [106, 243] on input "Darlene" at bounding box center [211, 232] width 324 height 25
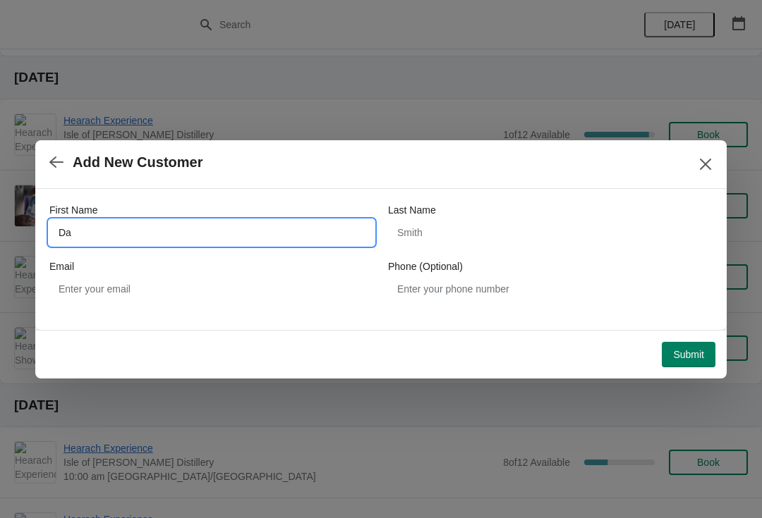
type input "D"
type input "RIT"
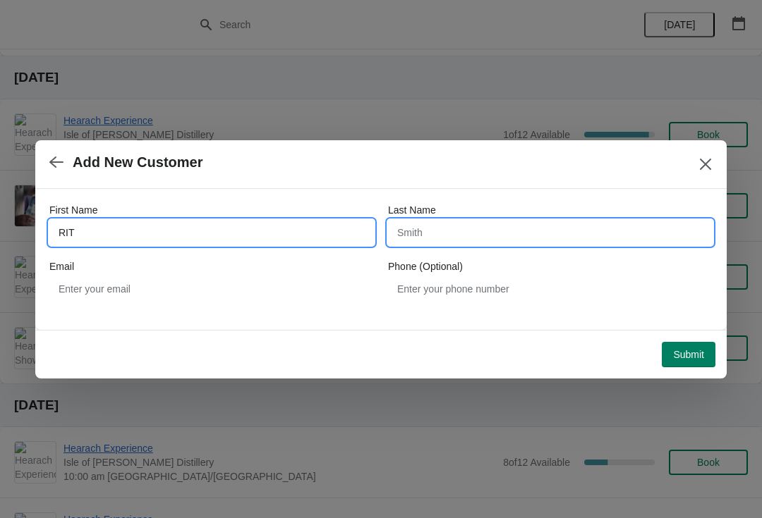
click at [472, 231] on input "Last Name" at bounding box center [550, 232] width 324 height 25
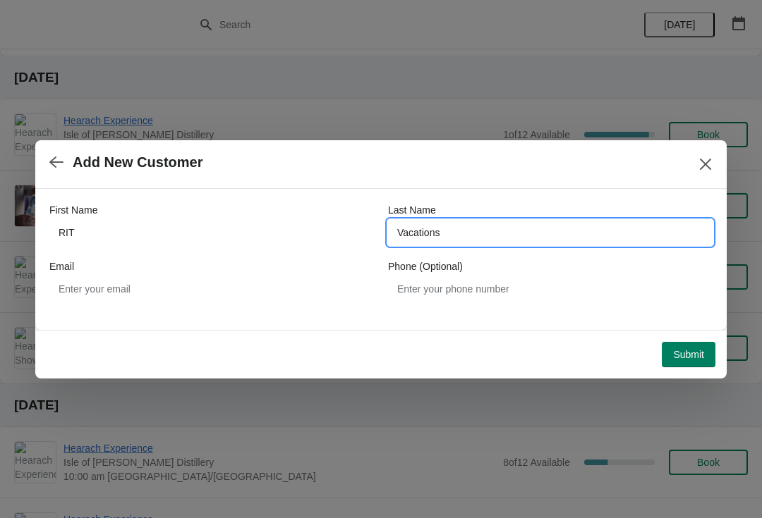
type input "Vacations"
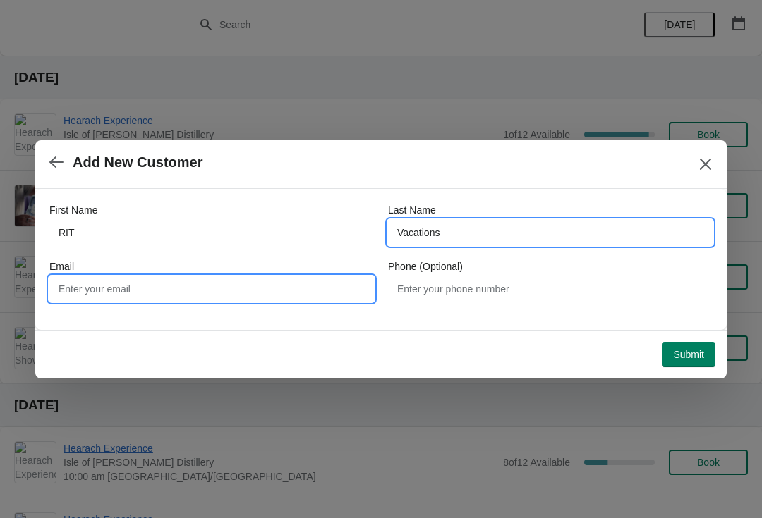
click at [86, 288] on input "Email" at bounding box center [211, 288] width 324 height 25
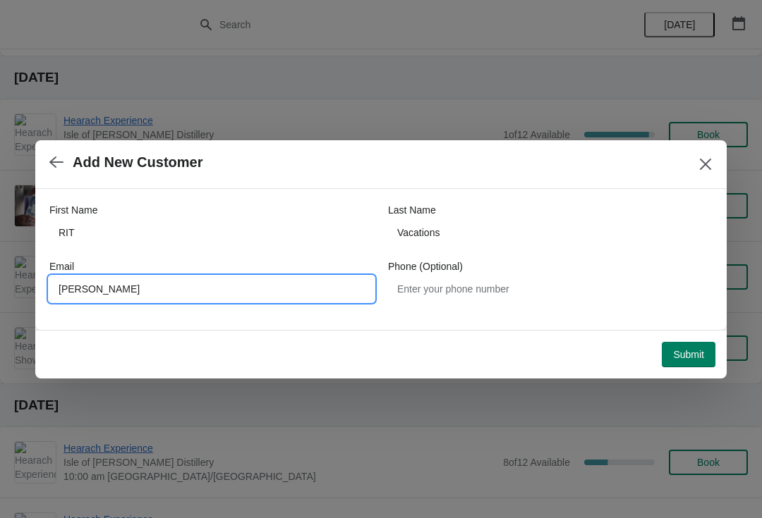
click at [213, 282] on input "darlene@ritvacations" at bounding box center [211, 288] width 324 height 25
type input "darlene@ritvacations.com"
click at [698, 351] on span "Submit" at bounding box center [688, 354] width 31 height 11
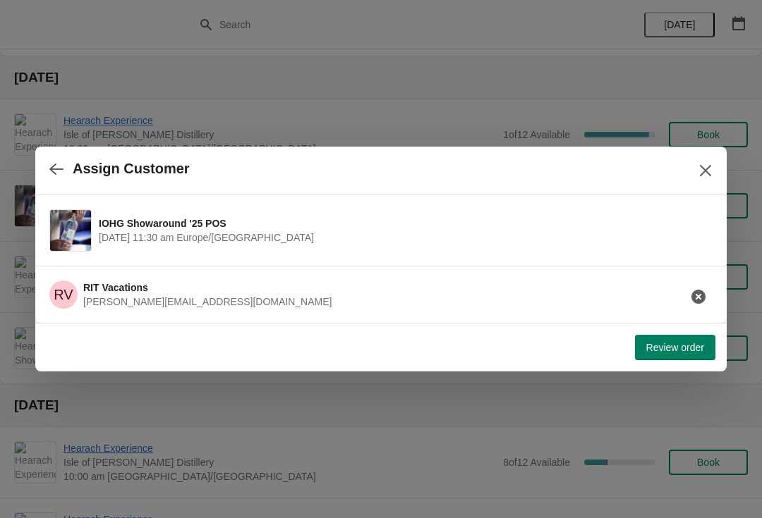
click at [694, 359] on button "Review order" at bounding box center [675, 347] width 80 height 25
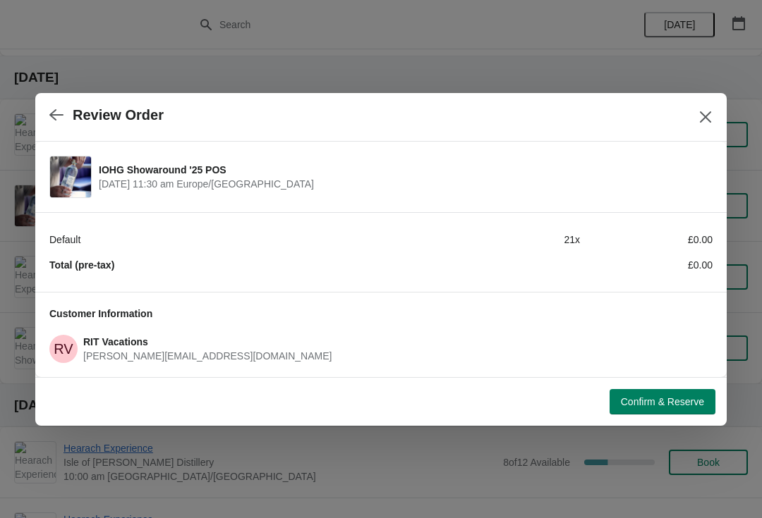
click at [674, 402] on span "Confirm & Reserve" at bounding box center [662, 401] width 83 height 11
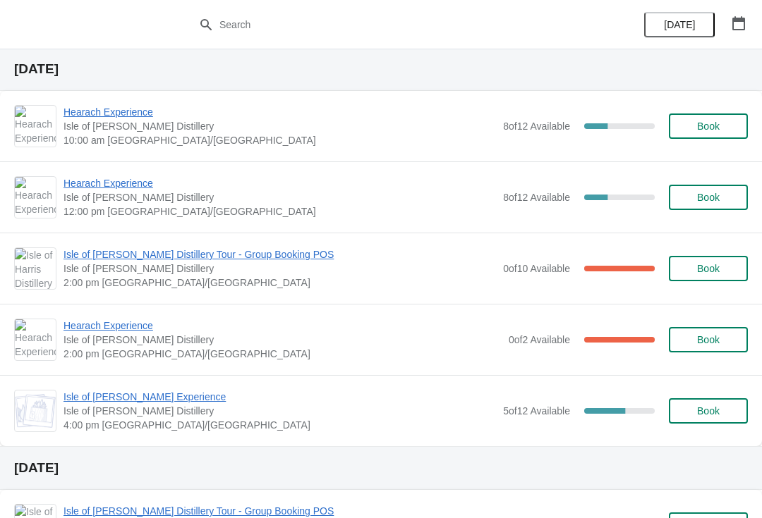
scroll to position [696, 0]
click at [368, 513] on span "Isle of [PERSON_NAME] Distillery Tour - Group Booking POS" at bounding box center [279, 511] width 432 height 14
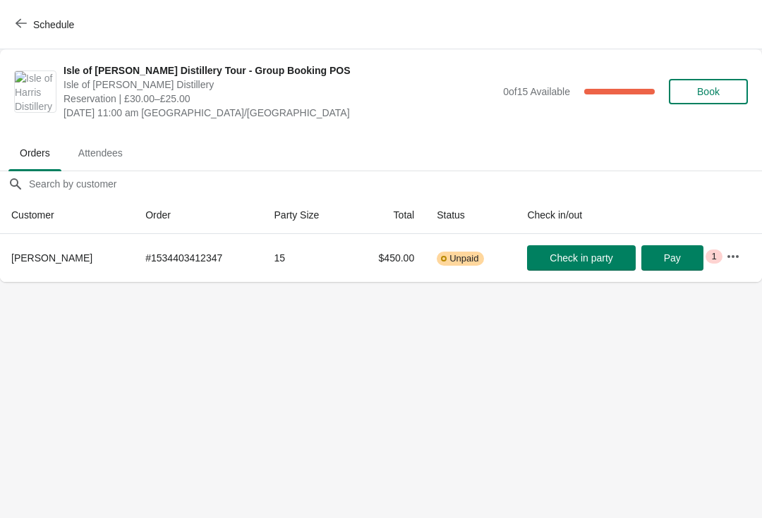
click at [32, 26] on span "Schedule" at bounding box center [46, 24] width 56 height 13
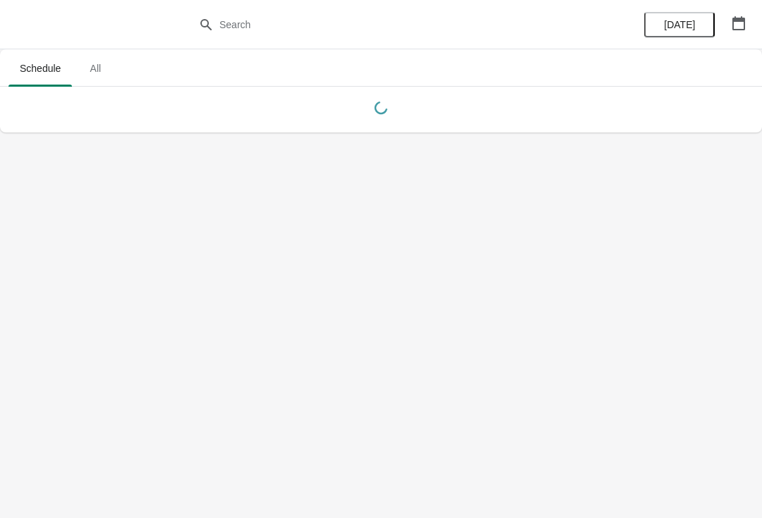
click at [738, 25] on icon "button" at bounding box center [738, 23] width 14 height 14
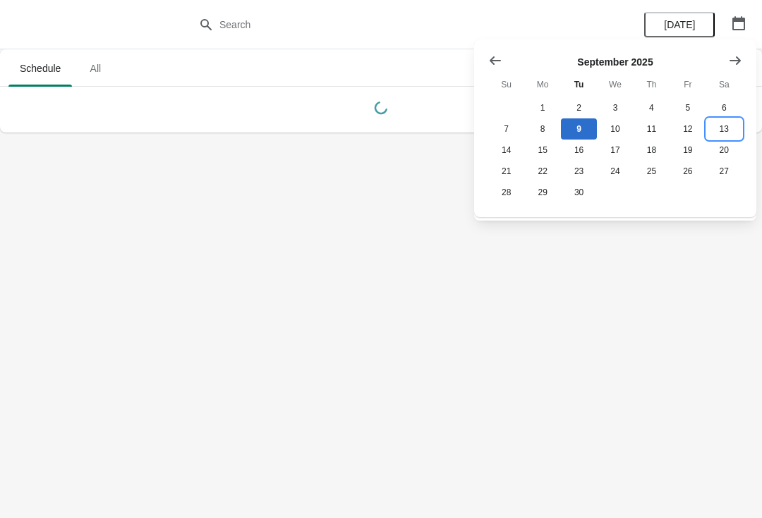
click at [725, 130] on button "13" at bounding box center [724, 128] width 36 height 21
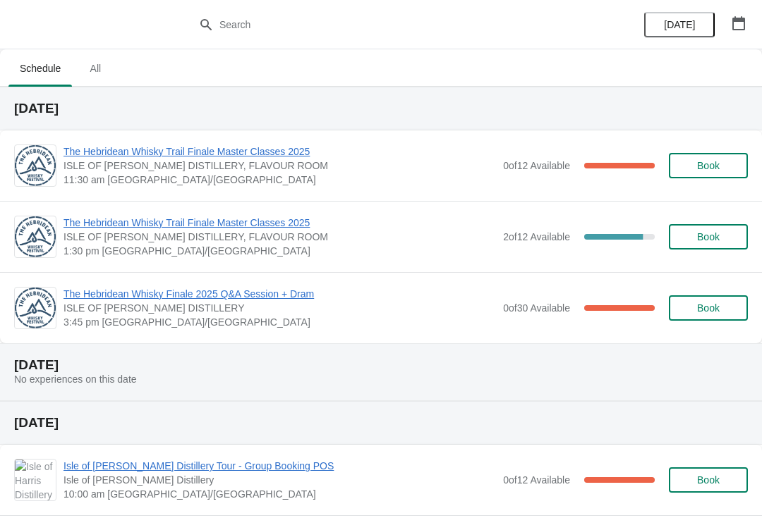
click at [101, 211] on div "The Hebridean Whisky Trail Finale Master Classes 2025 ISLE OF HARRIS DISTILLERY…" at bounding box center [381, 236] width 762 height 71
click at [92, 225] on span "The Hebridean Whisky Trail Finale Master Classes 2025" at bounding box center [279, 223] width 432 height 14
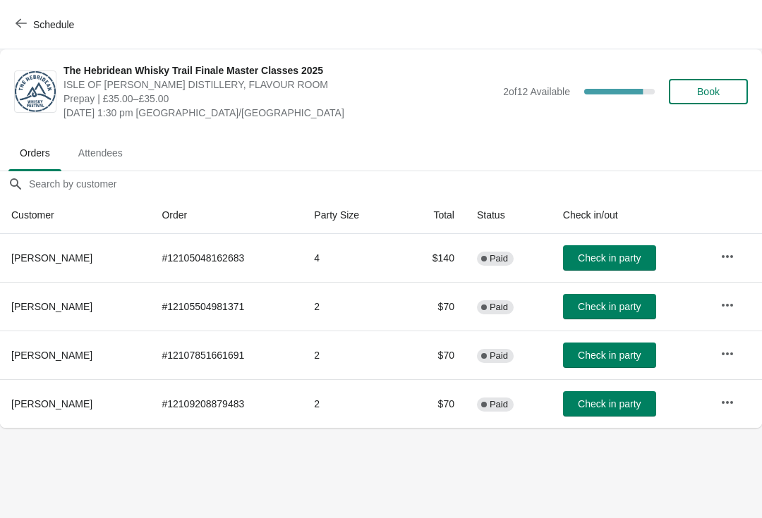
click at [30, 26] on span "Schedule" at bounding box center [46, 24] width 56 height 13
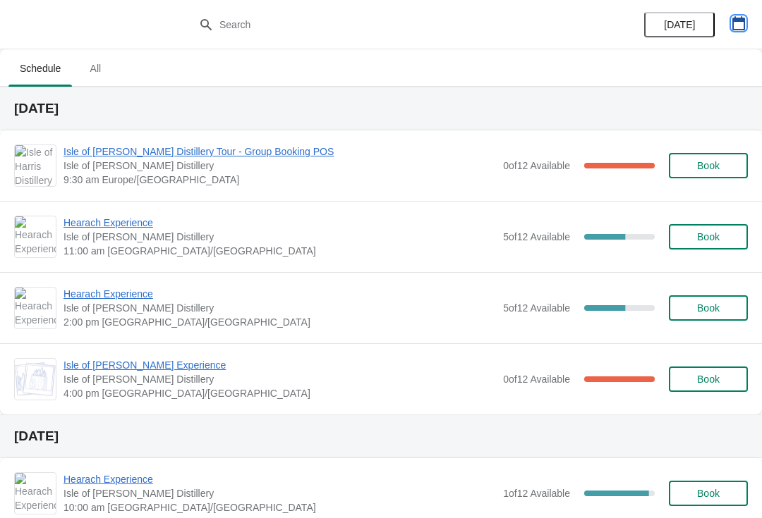
click at [737, 25] on icon "button" at bounding box center [738, 23] width 14 height 14
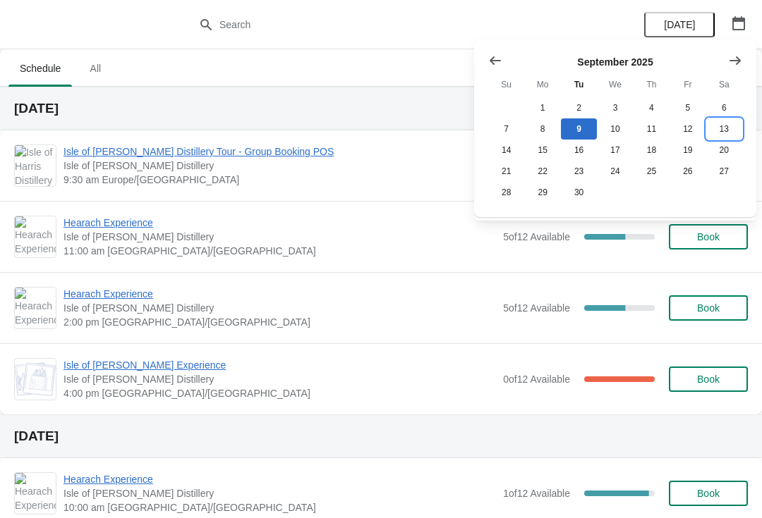
click at [726, 136] on button "13" at bounding box center [724, 128] width 36 height 21
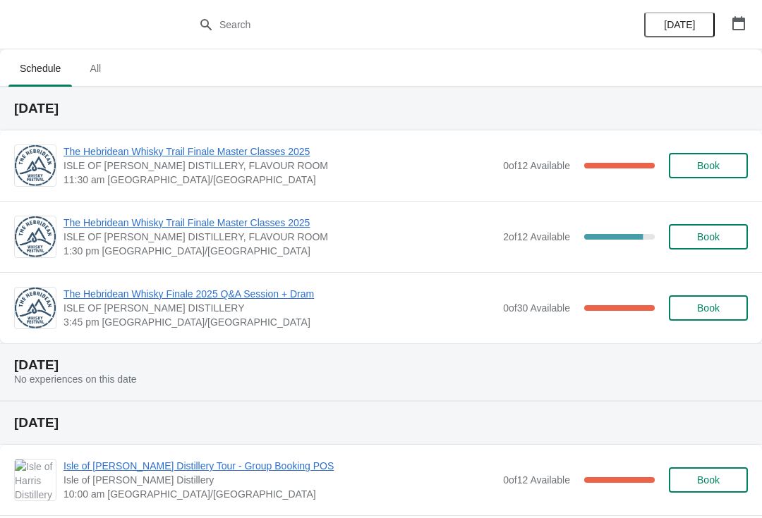
click at [82, 157] on span "The Hebridean Whisky Trail Finale Master Classes 2025" at bounding box center [279, 152] width 432 height 14
